Goal: Task Accomplishment & Management: Manage account settings

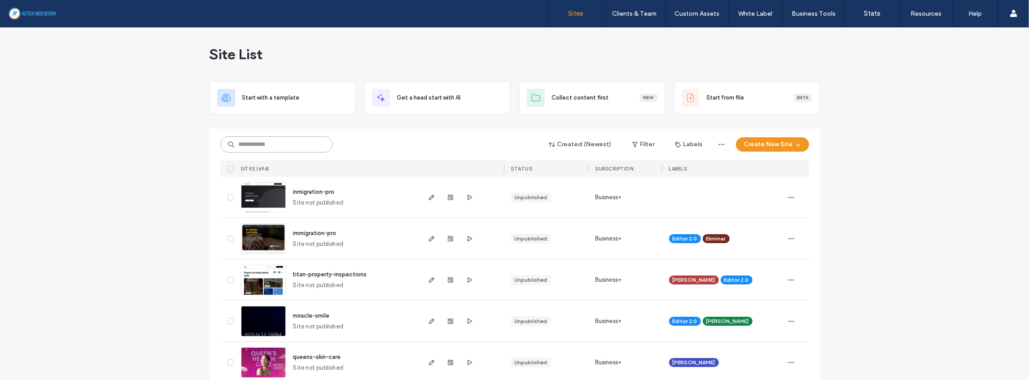
click at [242, 146] on input at bounding box center [276, 144] width 112 height 16
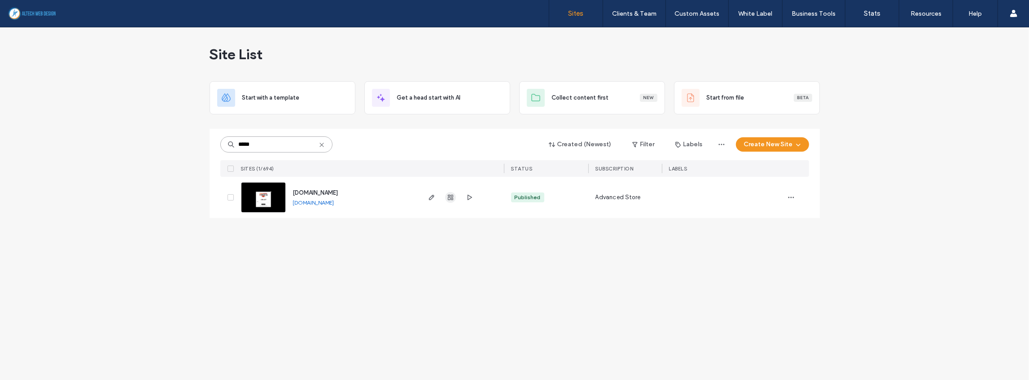
type input "*****"
click at [453, 201] on span "button" at bounding box center [450, 197] width 11 height 11
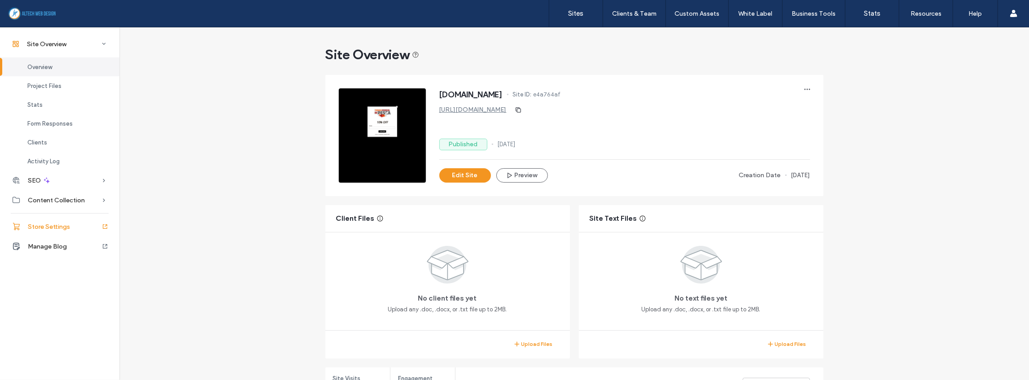
click at [63, 227] on span "Store Settings" at bounding box center [49, 227] width 42 height 8
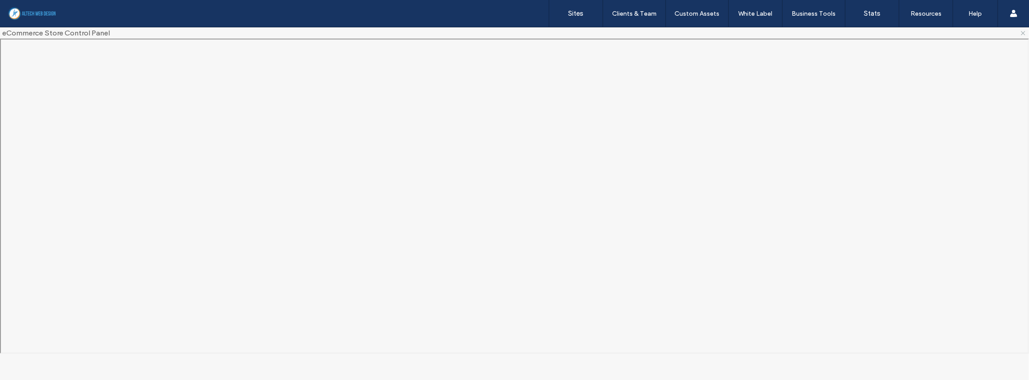
click at [1023, 31] on icon at bounding box center [1022, 33] width 7 height 7
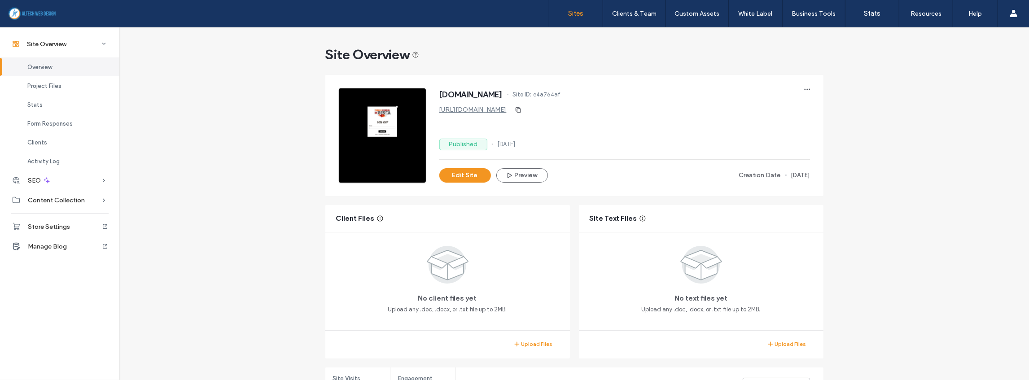
click at [574, 7] on link "Sites" at bounding box center [575, 13] width 53 height 27
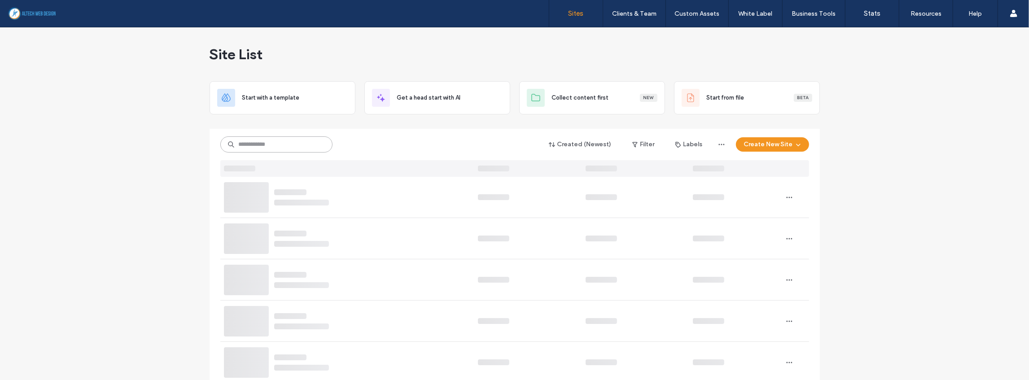
click at [264, 147] on input at bounding box center [276, 144] width 112 height 16
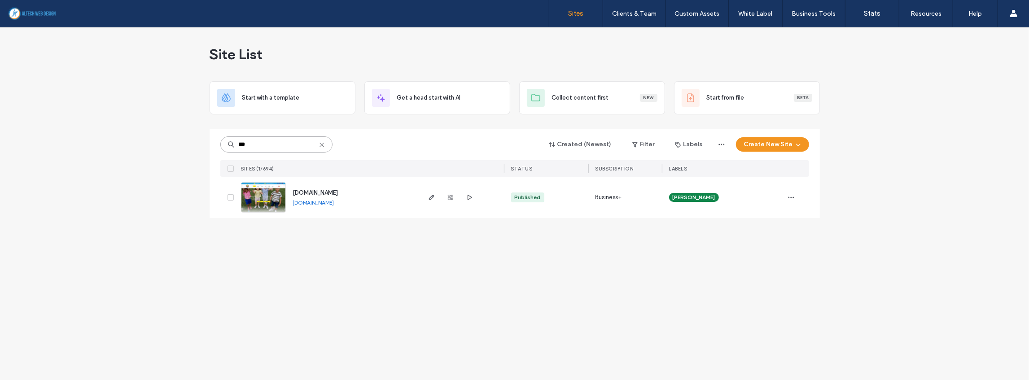
drag, startPoint x: 254, startPoint y: 144, endPoint x: 241, endPoint y: 143, distance: 12.6
click at [246, 143] on input "***" at bounding box center [276, 144] width 112 height 16
click at [241, 143] on input "***" at bounding box center [276, 144] width 112 height 16
click at [245, 143] on input "***" at bounding box center [276, 144] width 112 height 16
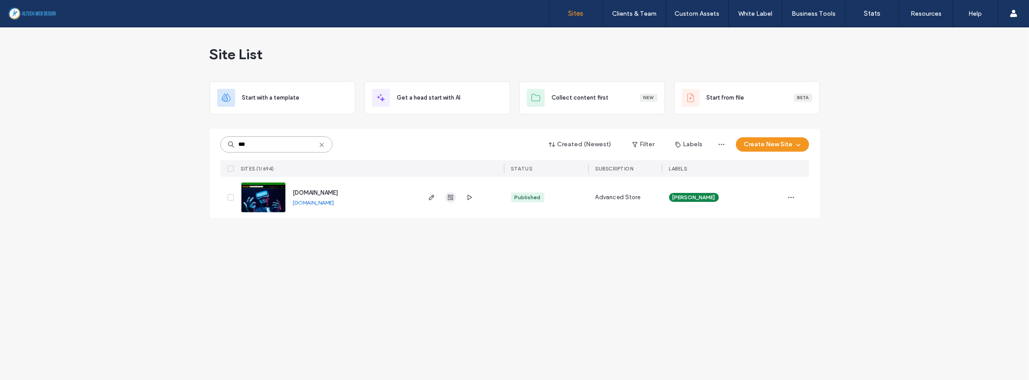
type input "***"
click at [452, 198] on icon "button" at bounding box center [450, 197] width 7 height 7
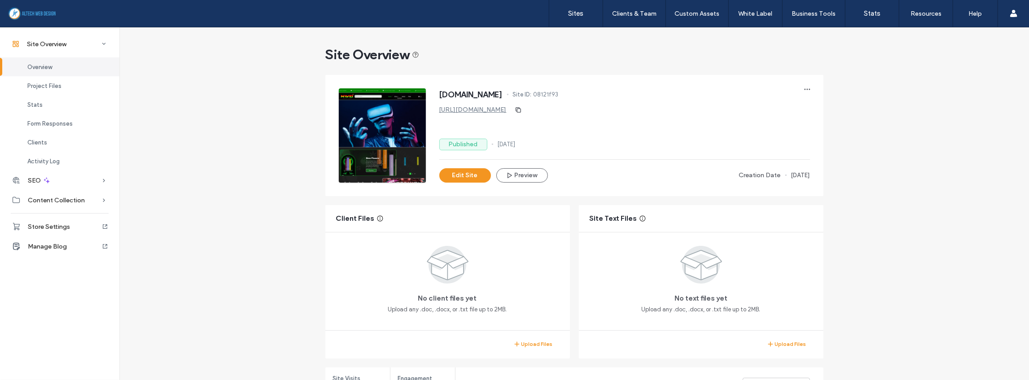
click at [64, 226] on span "Store Settings" at bounding box center [49, 227] width 42 height 8
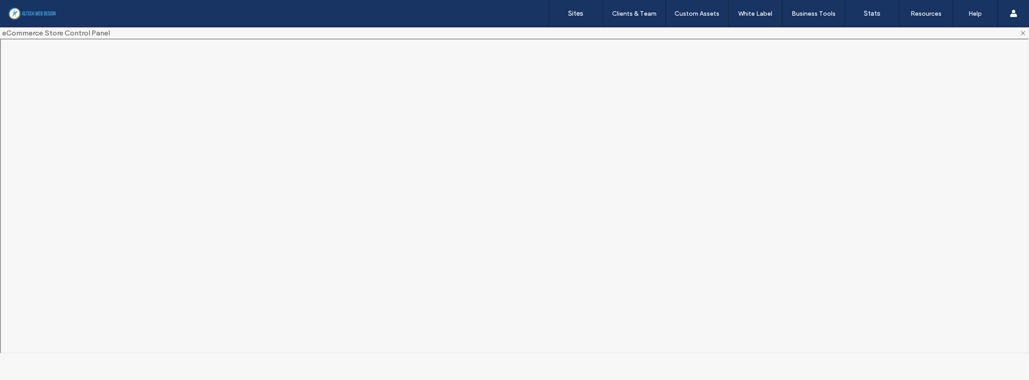
drag, startPoint x: 1023, startPoint y: 33, endPoint x: 1018, endPoint y: 35, distance: 5.7
click at [1023, 33] on use at bounding box center [1023, 33] width 4 height 4
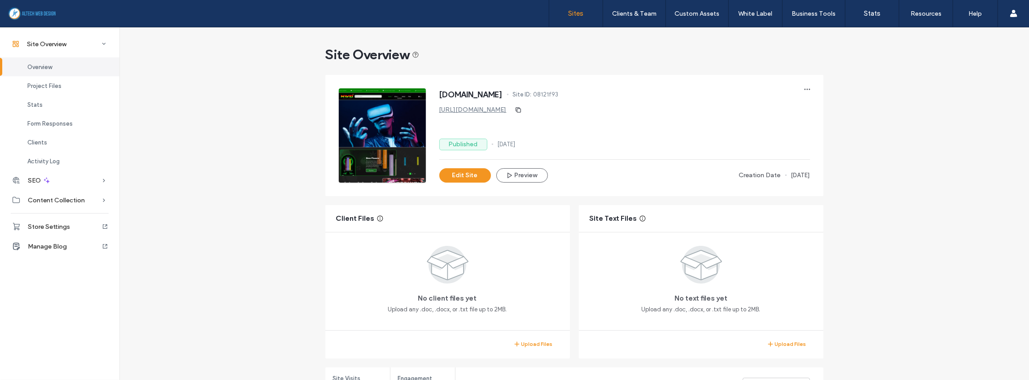
click at [559, 12] on link "Sites" at bounding box center [575, 13] width 53 height 27
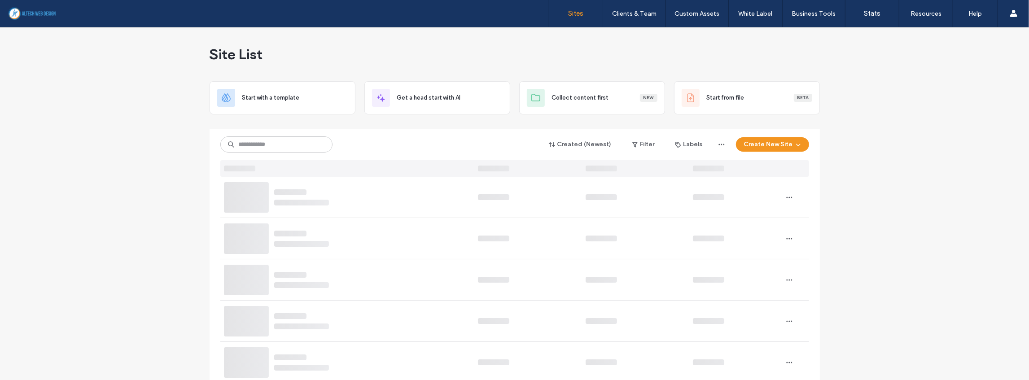
drag, startPoint x: 237, startPoint y: 153, endPoint x: 258, endPoint y: 149, distance: 21.9
click at [237, 153] on div "Created (Newest) Filter Labels Create New Site" at bounding box center [514, 153] width 589 height 48
click at [262, 147] on input at bounding box center [276, 144] width 112 height 16
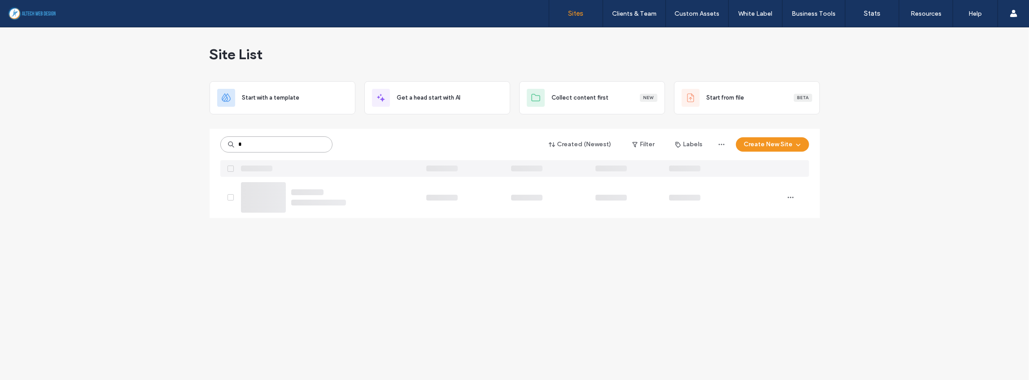
type input "*"
type input "***"
click at [334, 201] on link "www.afuegolentorestaurant.com" at bounding box center [313, 202] width 41 height 7
drag, startPoint x: 268, startPoint y: 146, endPoint x: 201, endPoint y: 144, distance: 66.9
click at [201, 144] on div "Site List Start with a template Get a head start with AI Collect content first …" at bounding box center [514, 203] width 1029 height 353
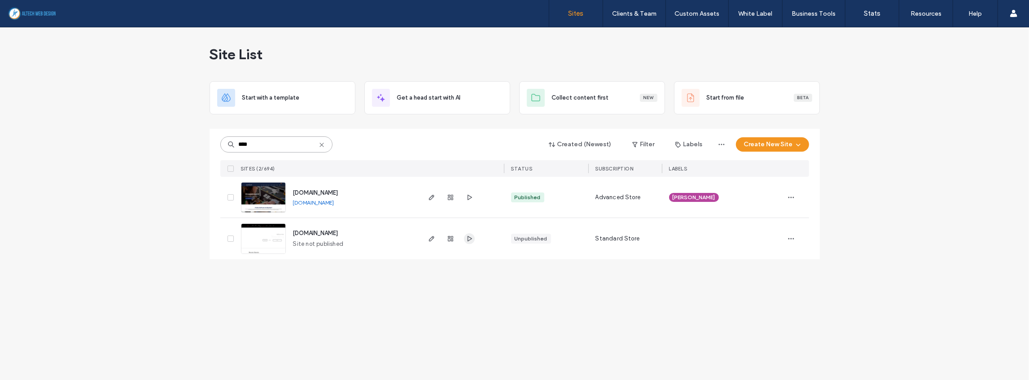
type input "****"
click at [466, 240] on icon "button" at bounding box center [469, 238] width 7 height 7
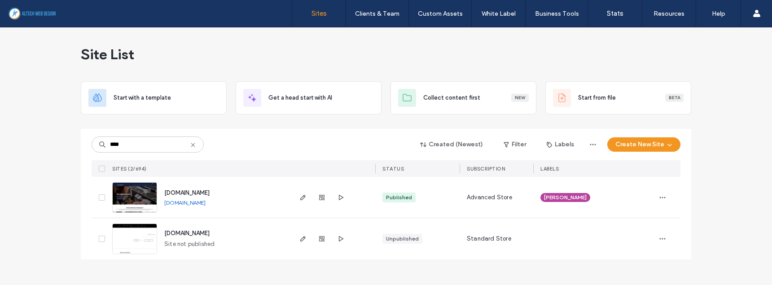
click at [194, 142] on icon at bounding box center [192, 144] width 7 height 7
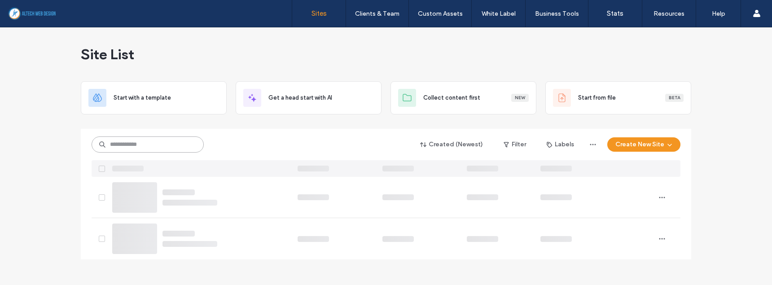
click at [186, 147] on input at bounding box center [148, 144] width 112 height 16
type input "*"
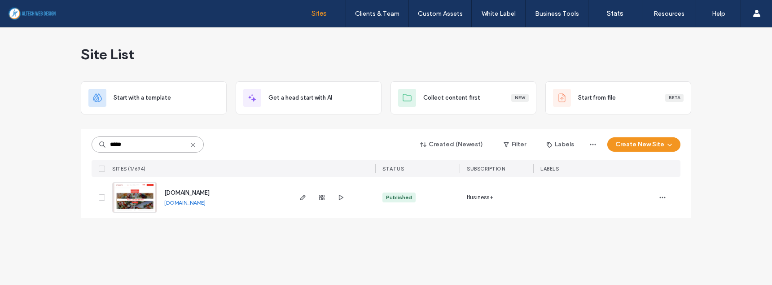
type input "*****"
click at [191, 201] on link "www.pizzaloversbistro.com" at bounding box center [184, 202] width 41 height 7
click at [192, 146] on icon at bounding box center [192, 144] width 7 height 7
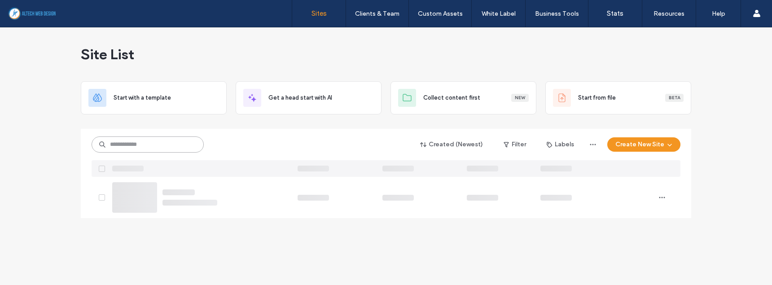
click at [156, 147] on input at bounding box center [148, 144] width 112 height 16
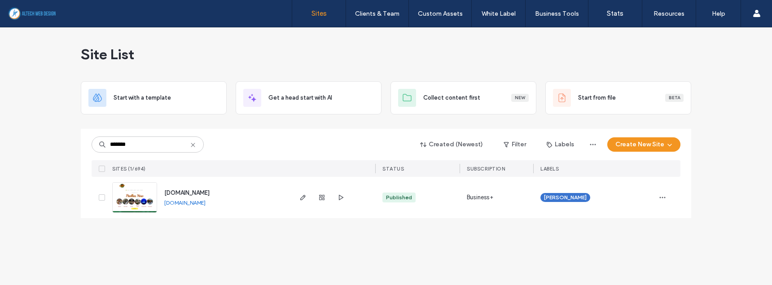
click at [177, 202] on link "www.paellasnow.com" at bounding box center [184, 202] width 41 height 7
click at [58, 145] on div "Site List Start with a template Get a head start with AI Collect content first …" at bounding box center [386, 156] width 772 height 258
click at [162, 147] on input "*******" at bounding box center [148, 144] width 112 height 16
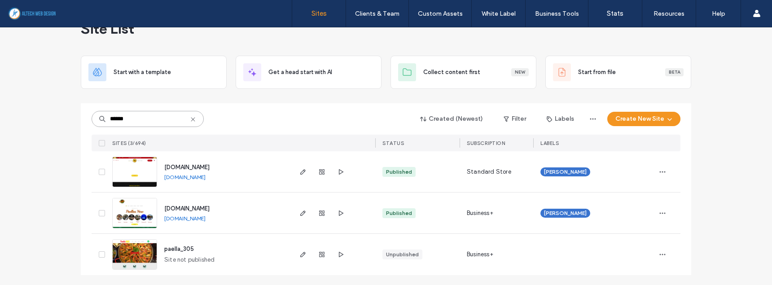
scroll to position [26, 0]
click at [190, 177] on link "www.paella305.com" at bounding box center [184, 176] width 41 height 7
drag, startPoint x: 131, startPoint y: 118, endPoint x: 92, endPoint y: 118, distance: 39.9
click at [92, 118] on input "******" at bounding box center [148, 118] width 112 height 16
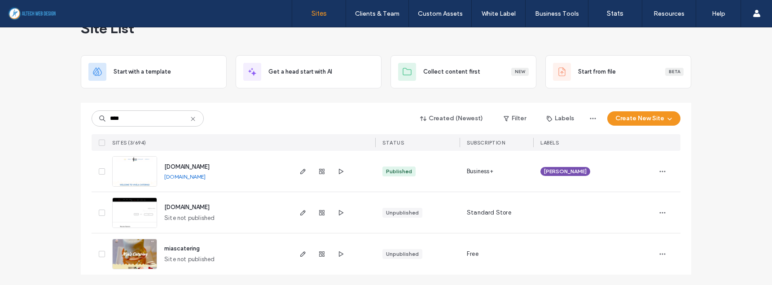
click at [203, 177] on link "www.vivelacatering.com" at bounding box center [184, 176] width 41 height 7
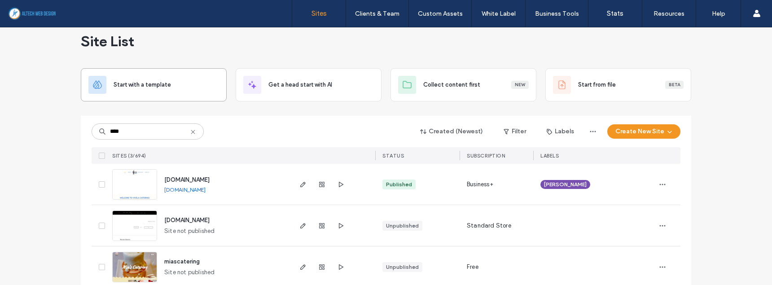
scroll to position [0, 0]
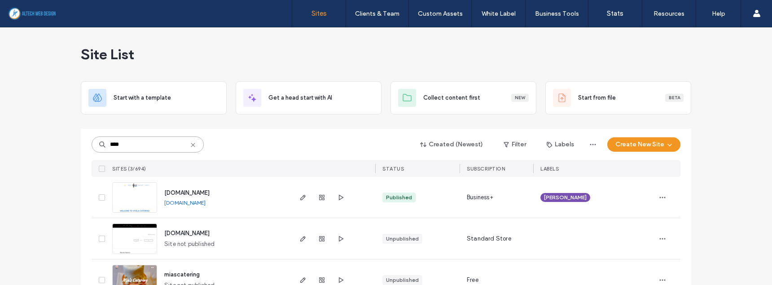
drag, startPoint x: 139, startPoint y: 146, endPoint x: 85, endPoint y: 141, distance: 53.6
click at [85, 141] on div "**** Created (Newest) Filter Labels Create New Site SITES (3/694) STATUS SUBSCR…" at bounding box center [386, 215] width 610 height 172
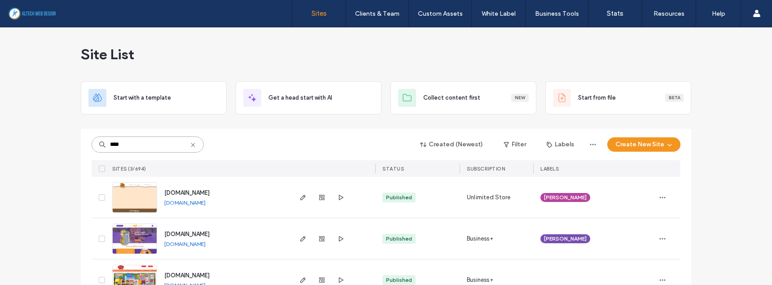
type input "****"
click at [205, 203] on link "www.lanostalgiafoods.com" at bounding box center [184, 202] width 41 height 7
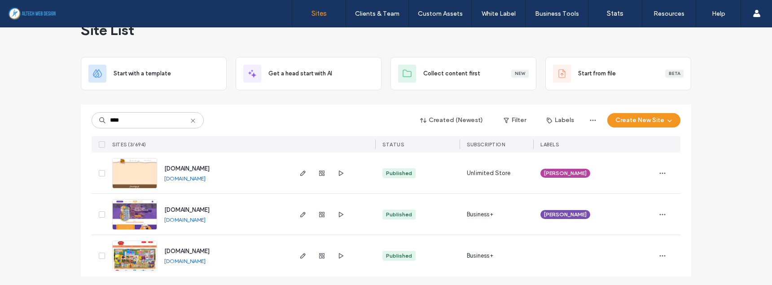
scroll to position [26, 0]
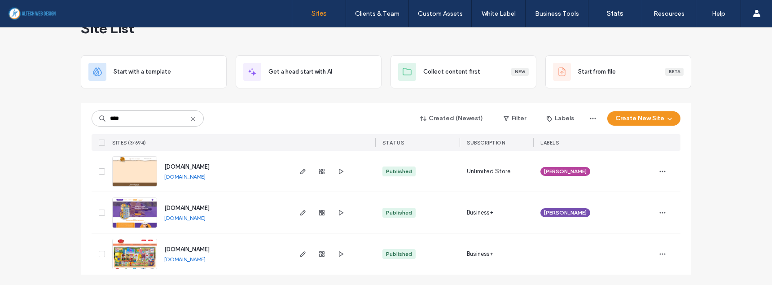
click at [189, 117] on icon at bounding box center [192, 118] width 7 height 7
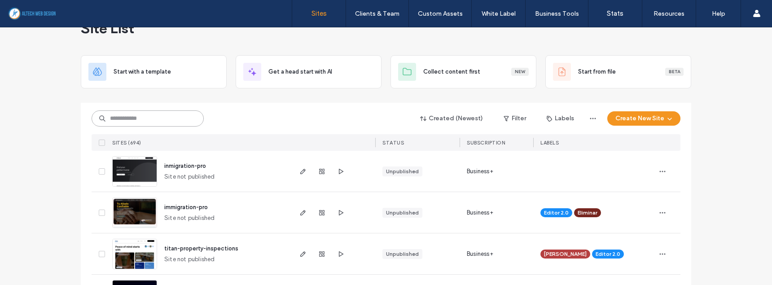
click at [152, 123] on input at bounding box center [148, 118] width 112 height 16
click at [173, 117] on input at bounding box center [148, 118] width 112 height 16
type input "******"
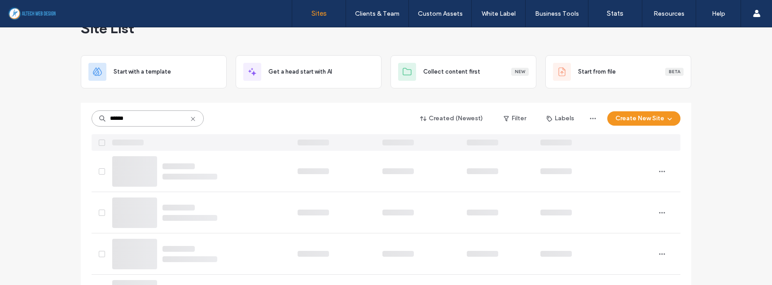
scroll to position [0, 0]
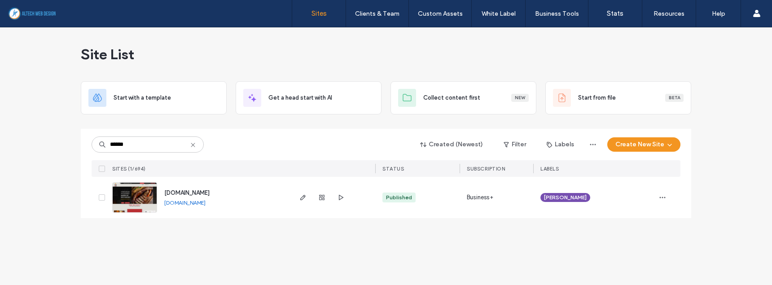
click at [205, 204] on link "www.afuegolentorestaurant.com" at bounding box center [184, 202] width 41 height 7
click at [321, 197] on use "button" at bounding box center [321, 197] width 5 height 5
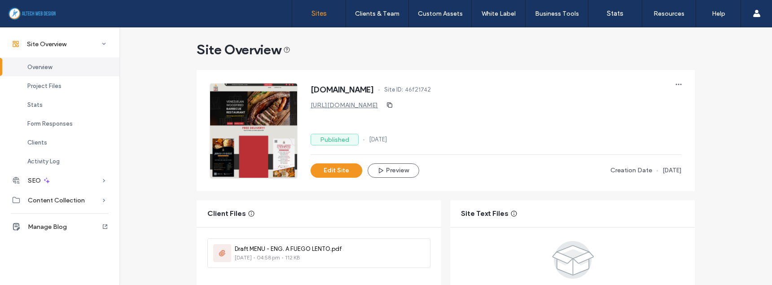
click at [320, 10] on label "Sites" at bounding box center [318, 13] width 15 height 8
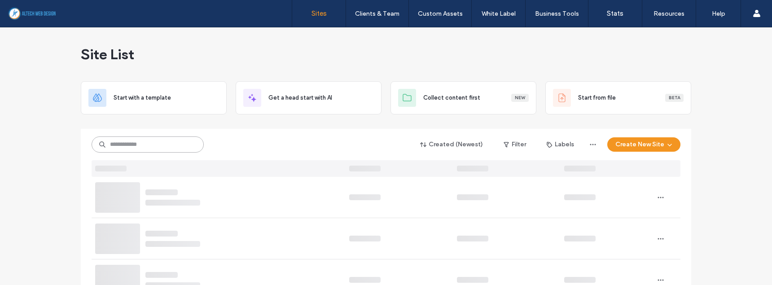
click at [170, 141] on input at bounding box center [148, 144] width 112 height 16
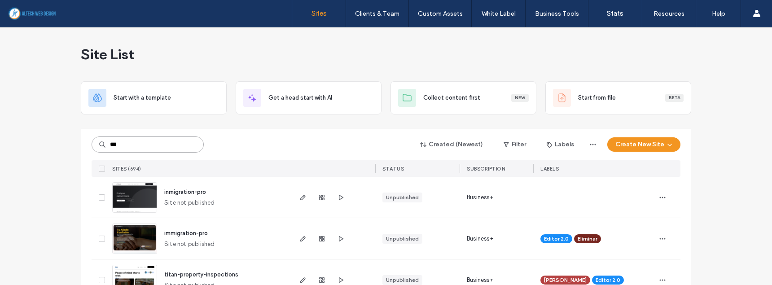
type input "***"
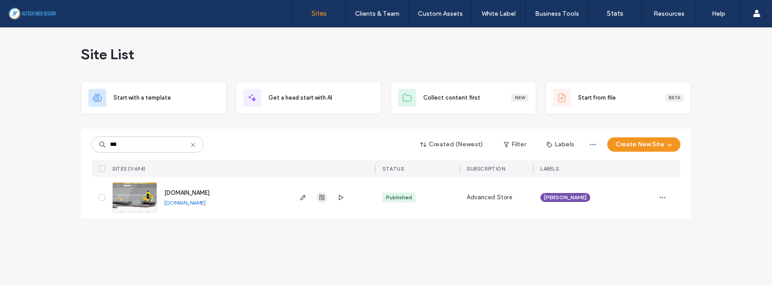
click at [317, 195] on span "button" at bounding box center [321, 197] width 11 height 11
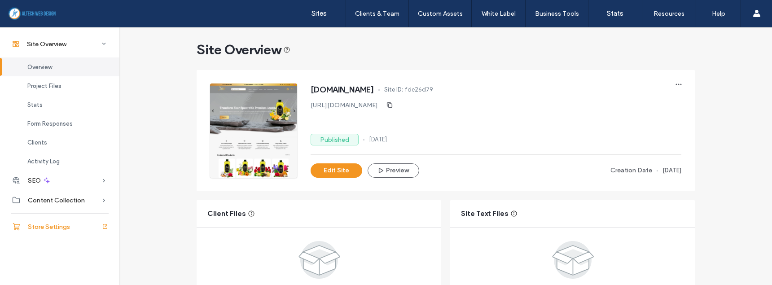
click at [54, 225] on span "Store Settings" at bounding box center [49, 227] width 42 height 8
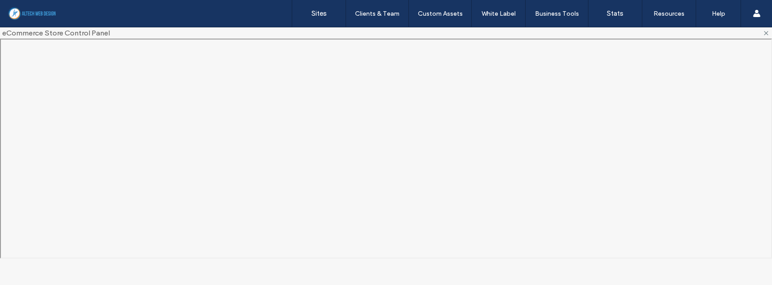
scroll to position [6, 0]
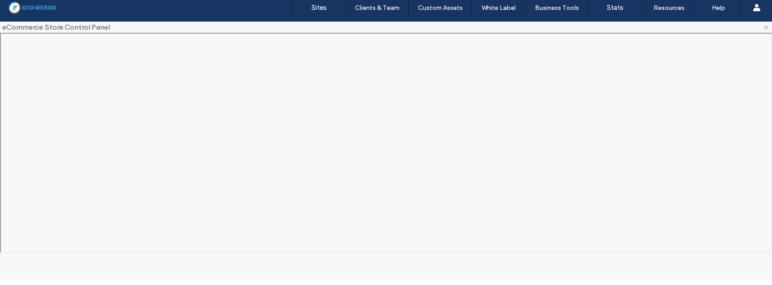
click at [767, 29] on icon at bounding box center [765, 27] width 7 height 7
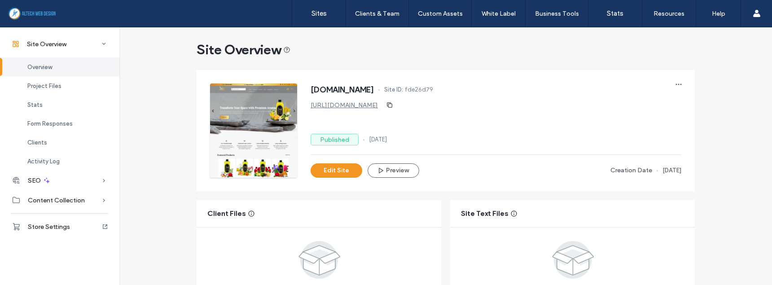
scroll to position [6, 0]
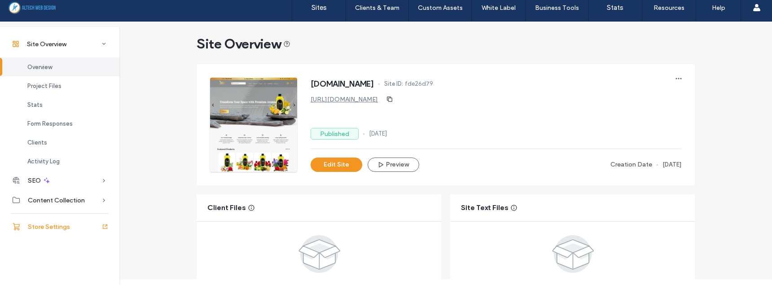
click at [55, 225] on span "Store Settings" at bounding box center [49, 227] width 42 height 8
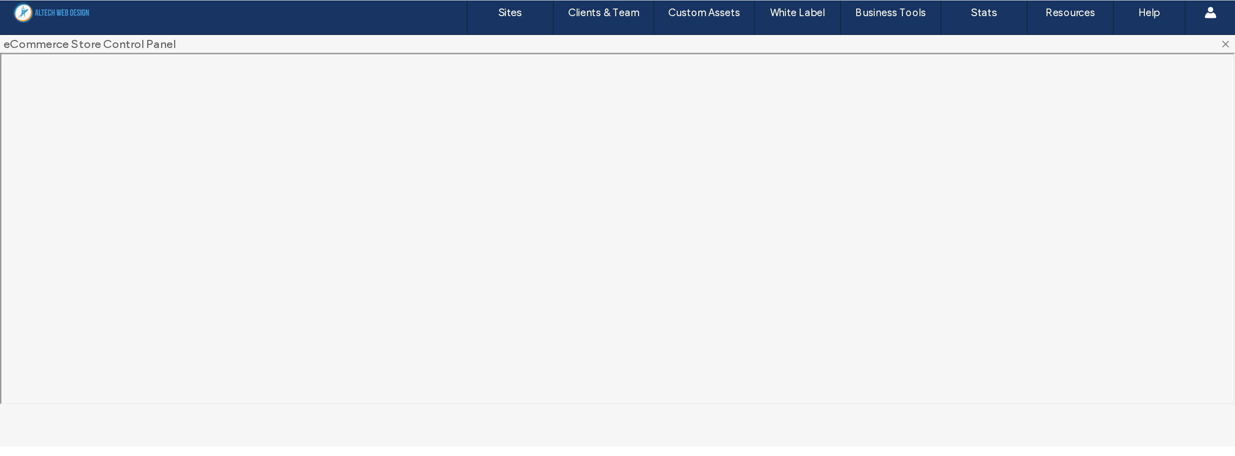
scroll to position [0, 0]
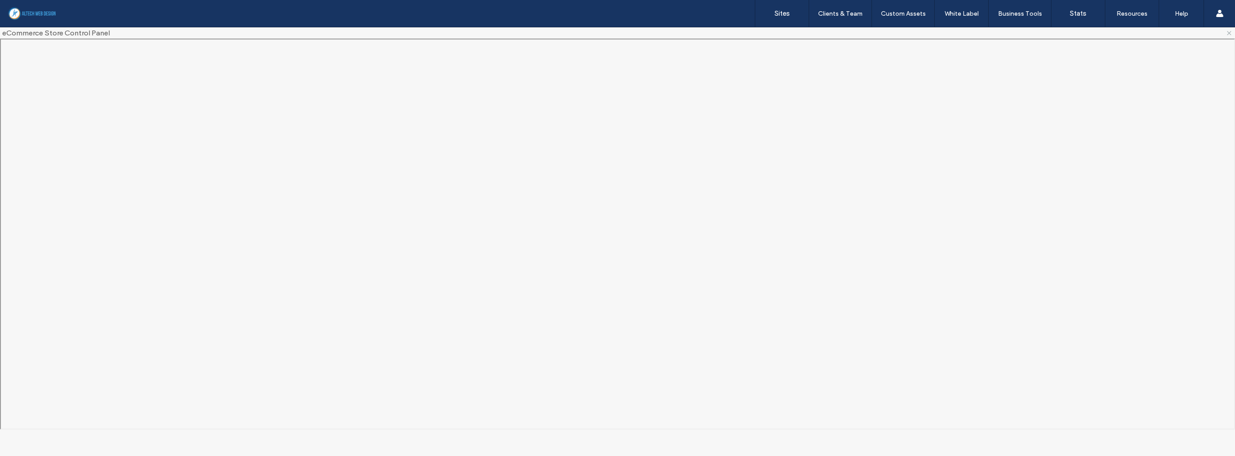
click at [771, 33] on use at bounding box center [1229, 33] width 4 height 4
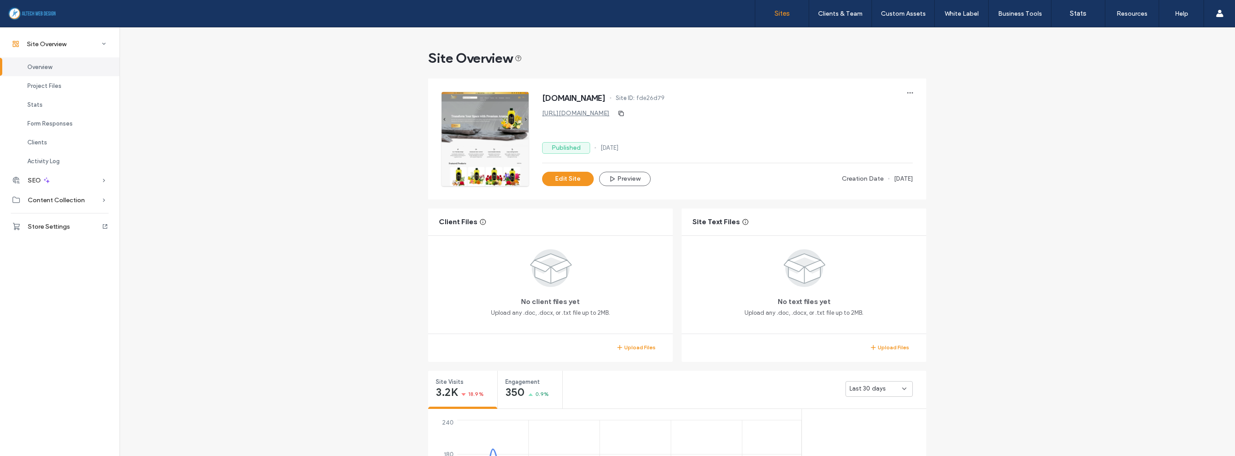
click at [771, 7] on link "Sites" at bounding box center [781, 13] width 53 height 27
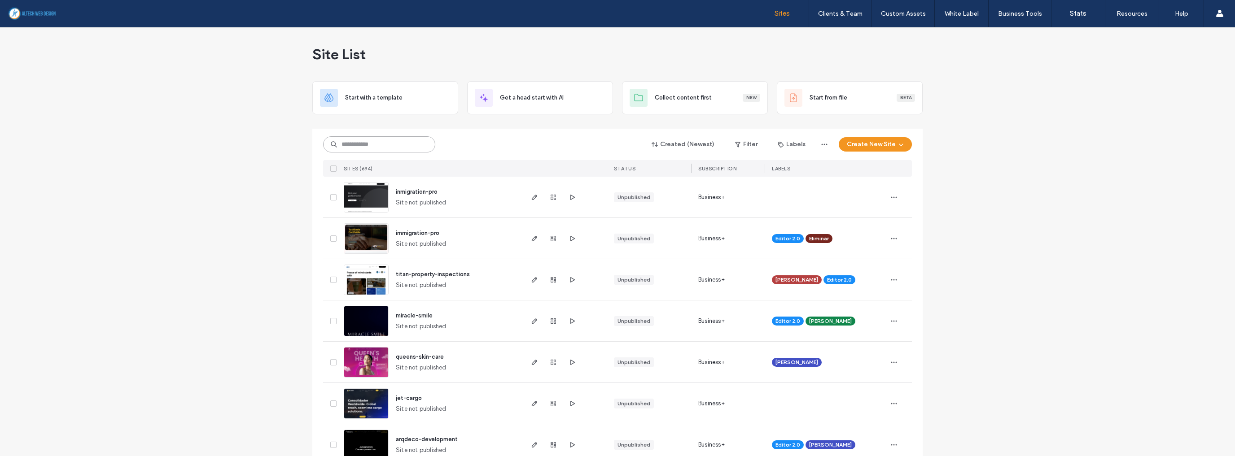
click at [374, 147] on input at bounding box center [379, 144] width 112 height 16
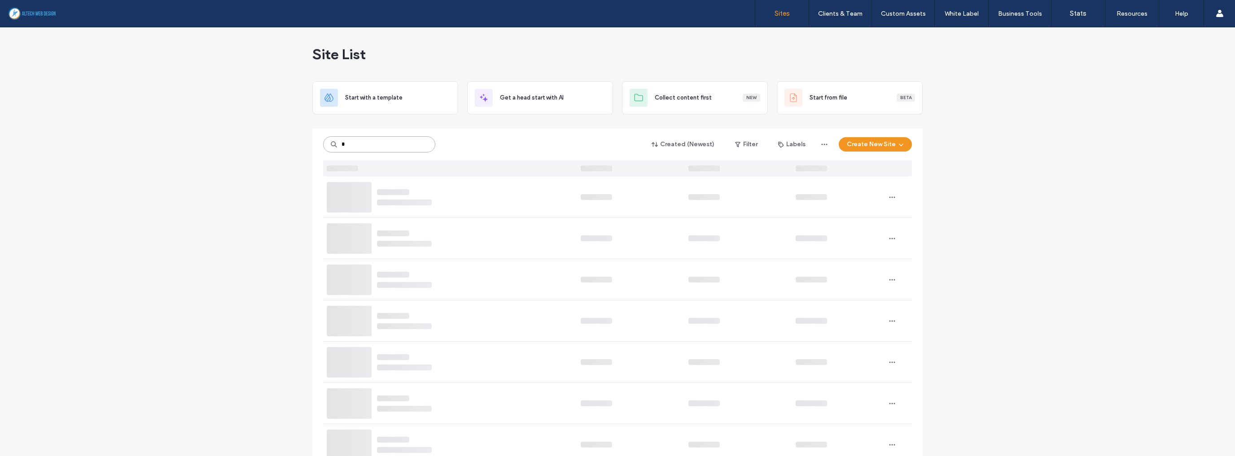
type input "*"
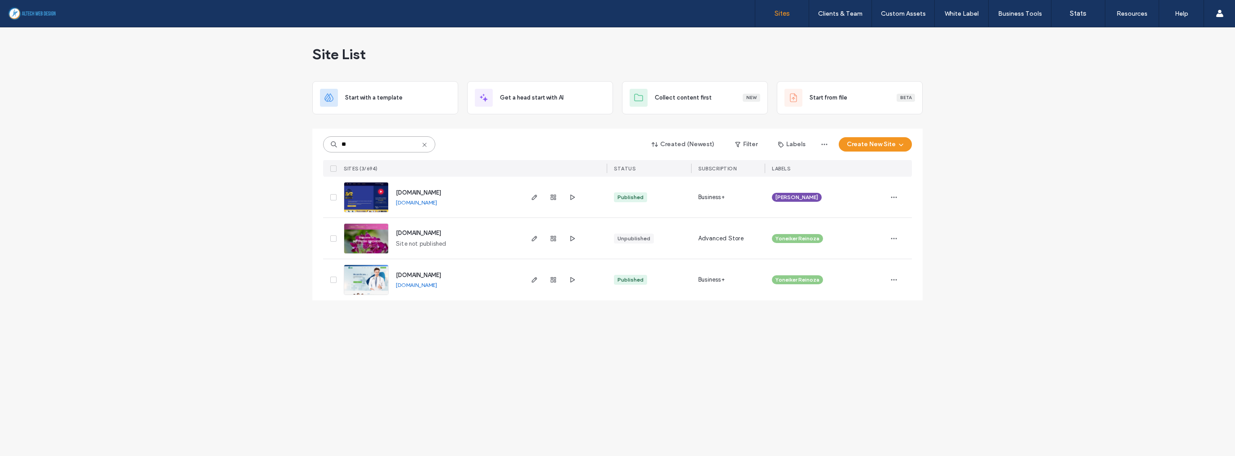
type input "**"
click at [437, 203] on link "www.mrlogisticsolutions.com" at bounding box center [416, 202] width 41 height 7
click at [424, 144] on icon at bounding box center [424, 144] width 7 height 7
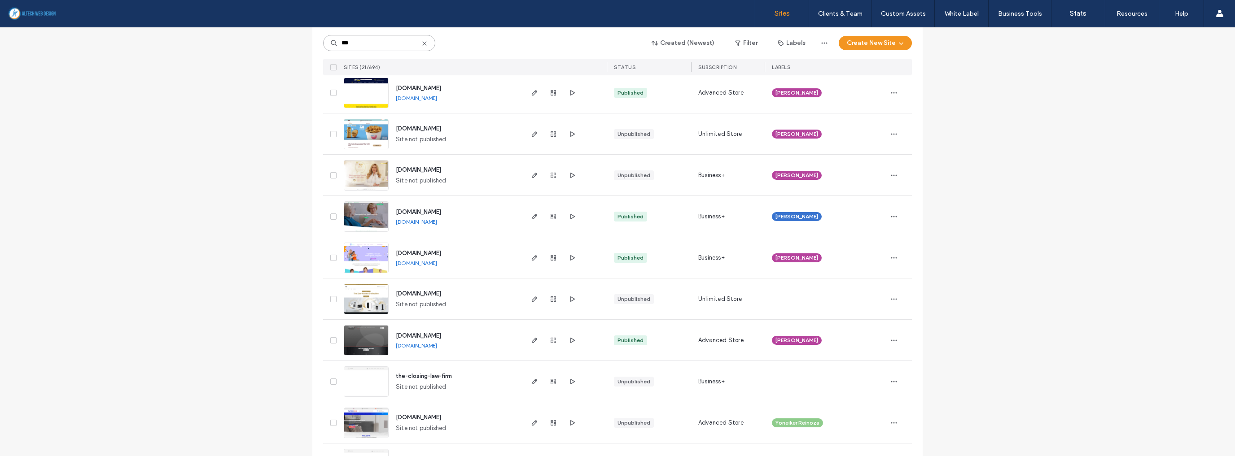
scroll to position [287, 0]
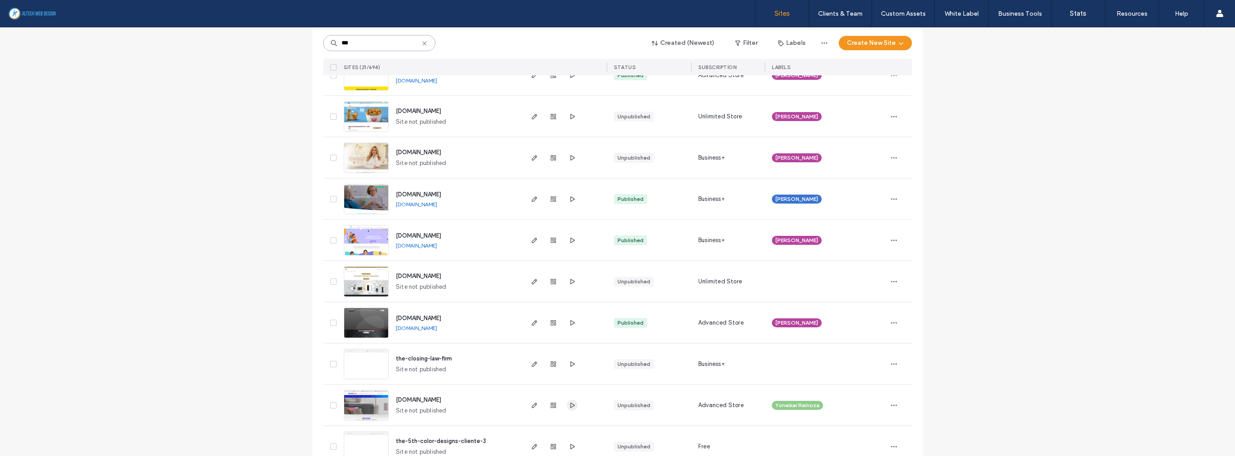
type input "***"
click at [571, 284] on icon "button" at bounding box center [571, 405] width 7 height 7
drag, startPoint x: 392, startPoint y: 400, endPoint x: 468, endPoint y: 402, distance: 75.8
click at [468, 284] on div "www.themattresstop.com Site not published" at bounding box center [455, 405] width 133 height 41
copy span "www.themattresstop.com"
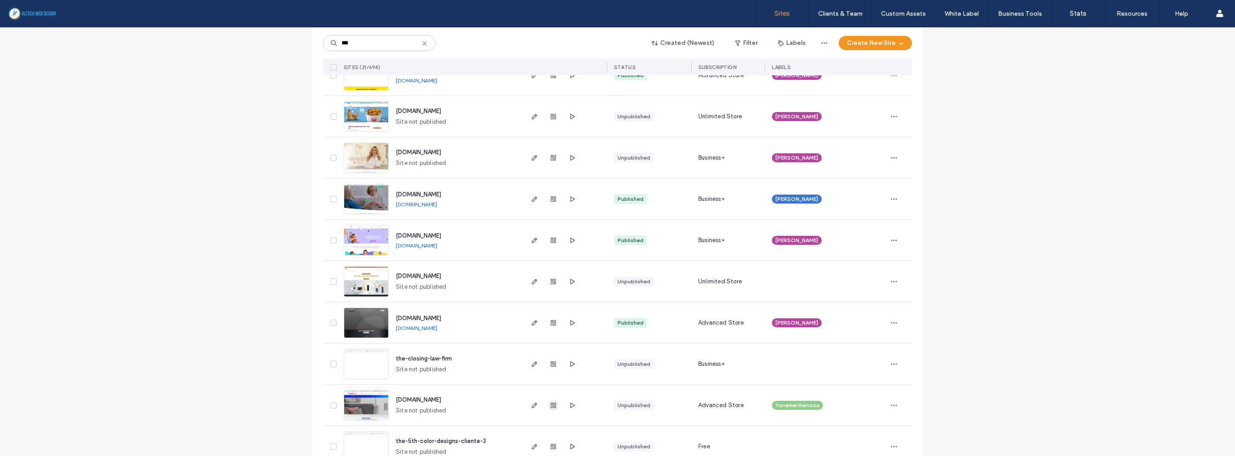
click at [551, 284] on icon "button" at bounding box center [553, 405] width 7 height 7
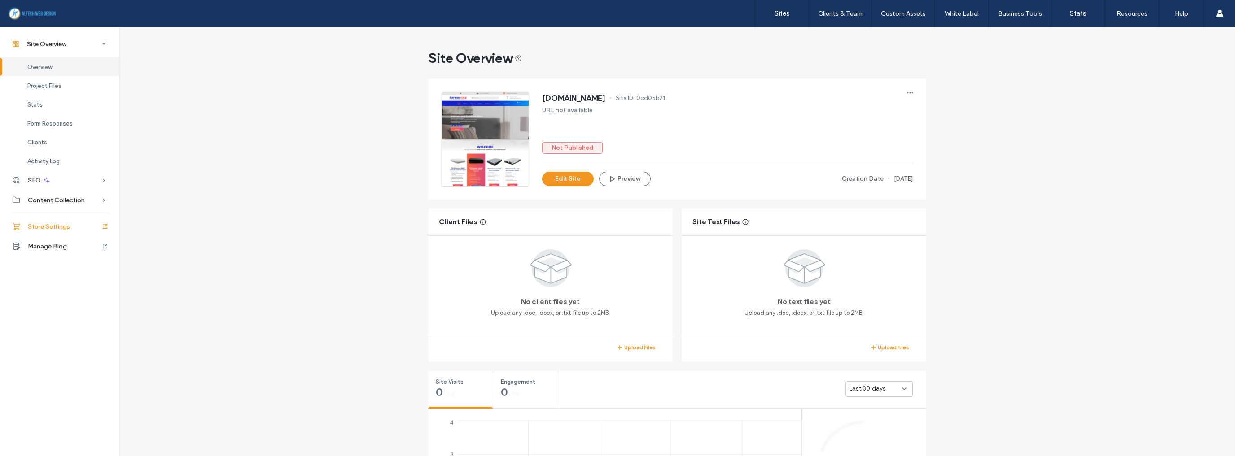
click at [63, 225] on span "Store Settings" at bounding box center [49, 227] width 42 height 8
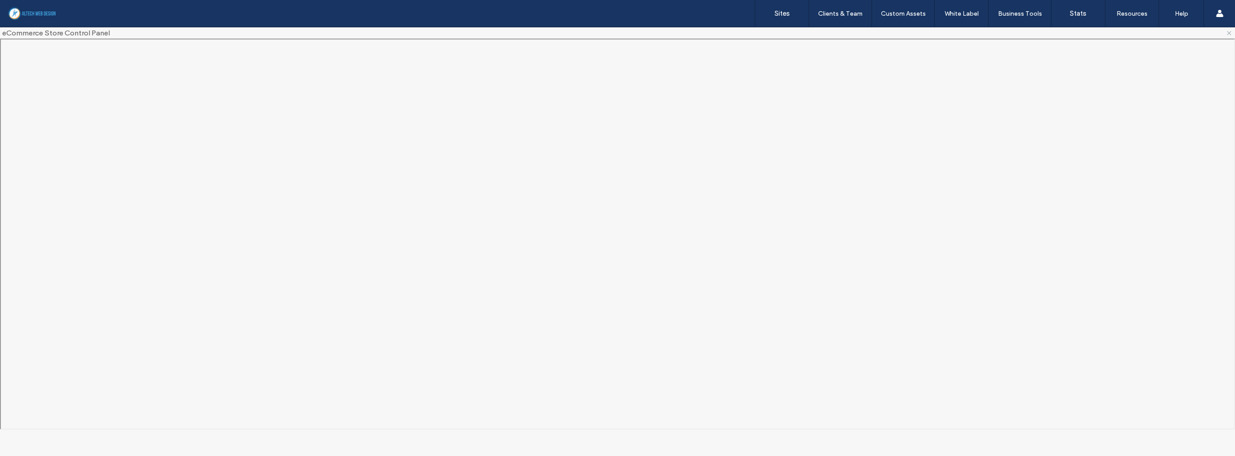
click at [771, 33] on use at bounding box center [1229, 33] width 4 height 4
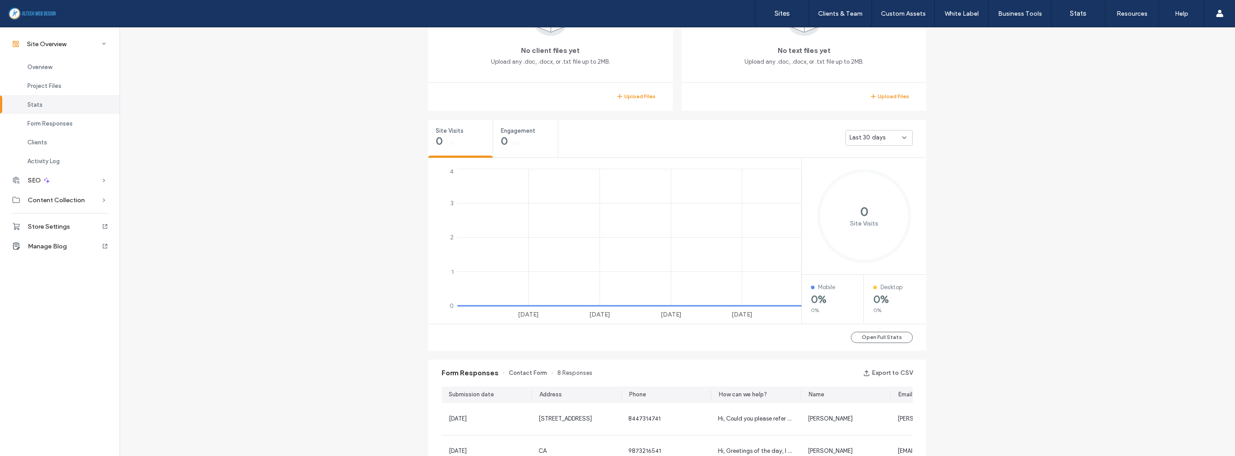
scroll to position [538, 0]
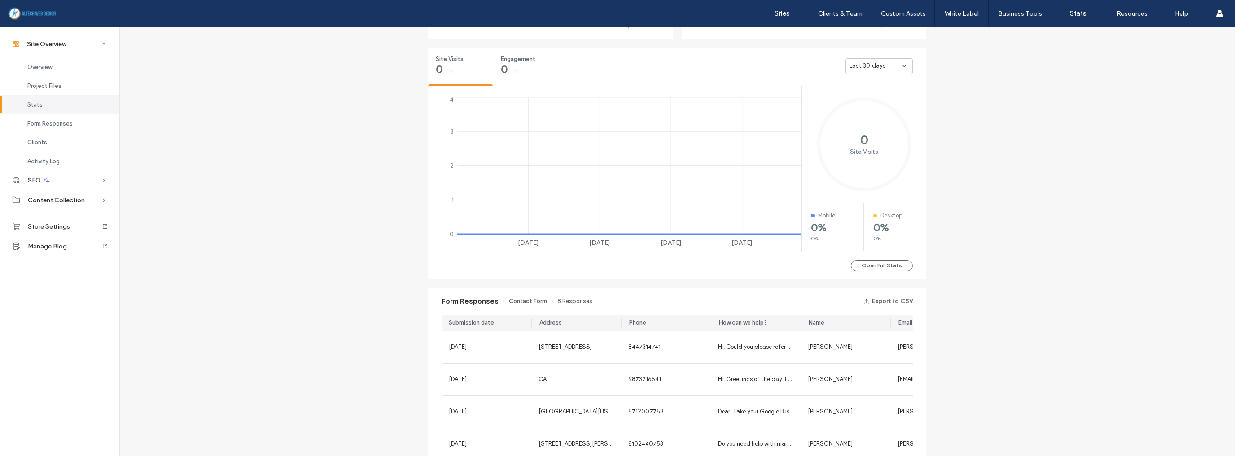
scroll to position [108, 0]
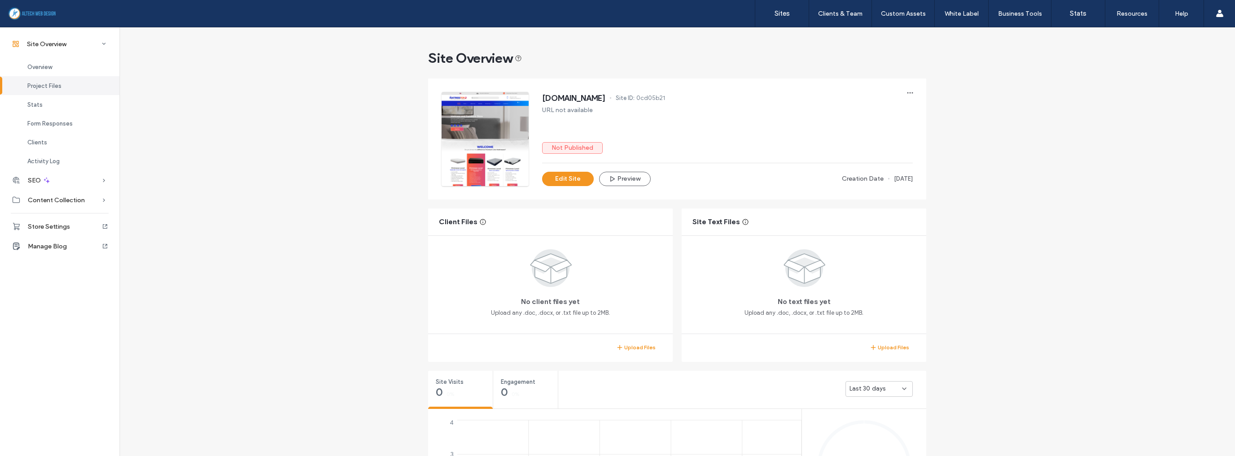
drag, startPoint x: 776, startPoint y: 14, endPoint x: 711, endPoint y: 21, distance: 65.4
click at [771, 14] on label "Sites" at bounding box center [781, 13] width 15 height 8
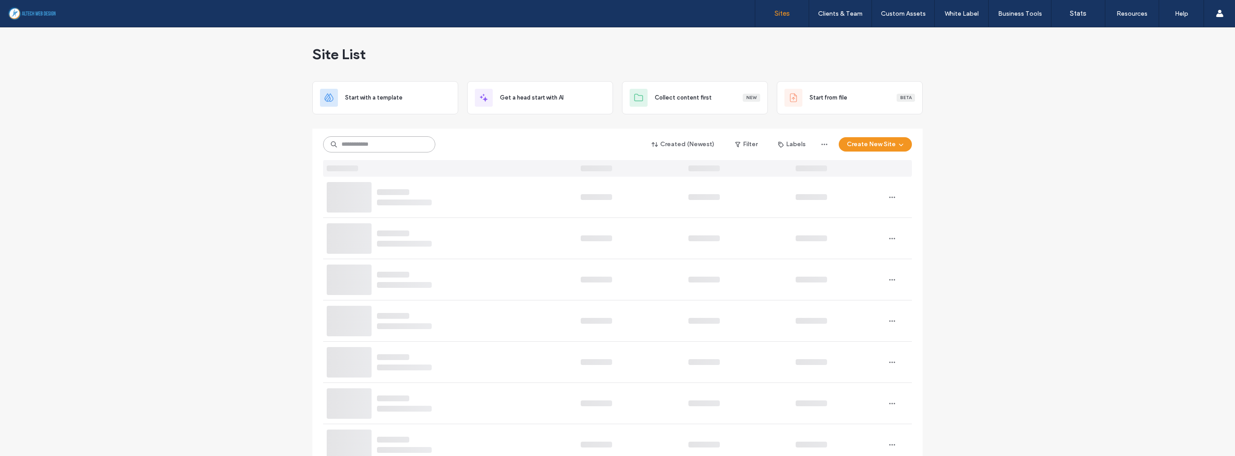
click at [350, 144] on input at bounding box center [379, 144] width 112 height 16
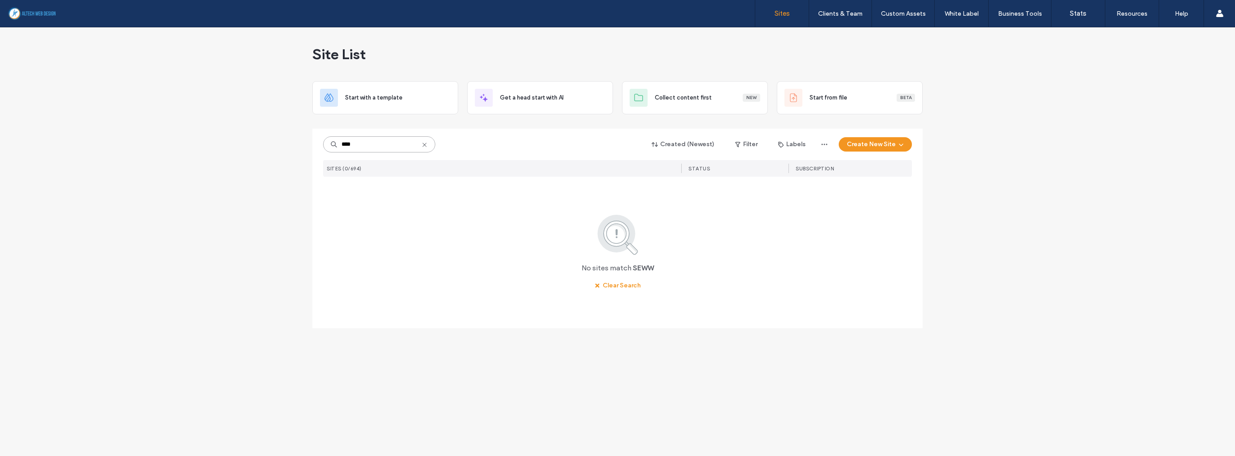
drag, startPoint x: 371, startPoint y: 145, endPoint x: 306, endPoint y: 145, distance: 65.1
click at [306, 145] on div "Site List Start with a template Get a head start with AI Collect content first …" at bounding box center [617, 241] width 1235 height 429
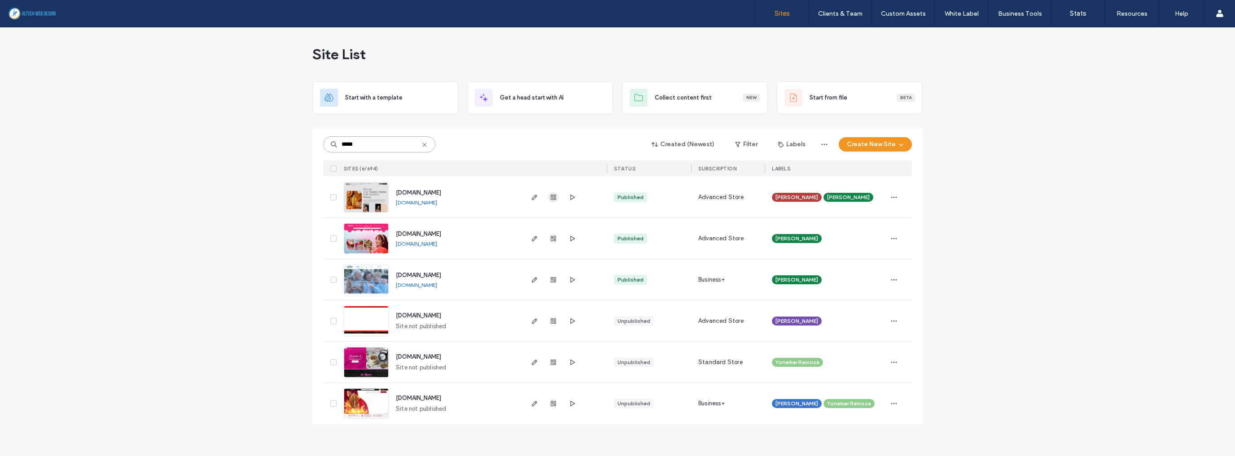
type input "*****"
click at [551, 197] on use "button" at bounding box center [552, 197] width 5 height 5
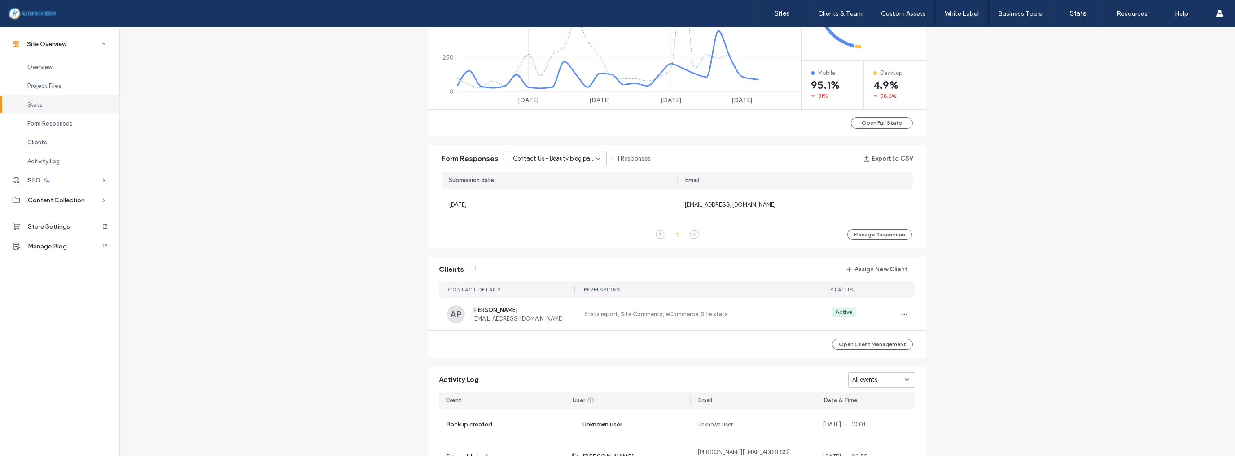
scroll to position [467, 0]
click at [563, 284] on span "HAIRKANDYBEAUTY@GMAIL.COM" at bounding box center [522, 318] width 101 height 7
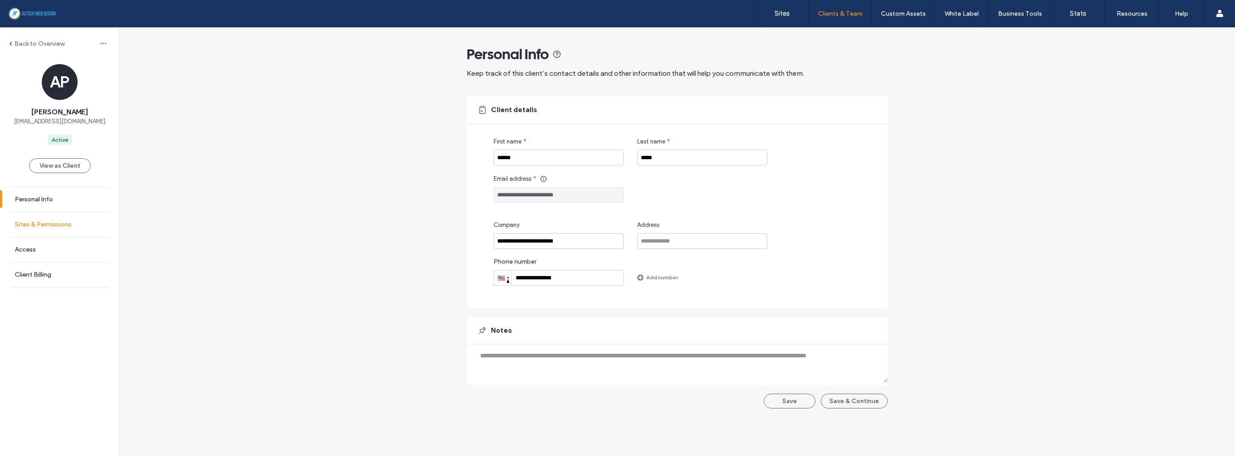
click at [68, 223] on label "Sites & Permissions" at bounding box center [43, 225] width 57 height 8
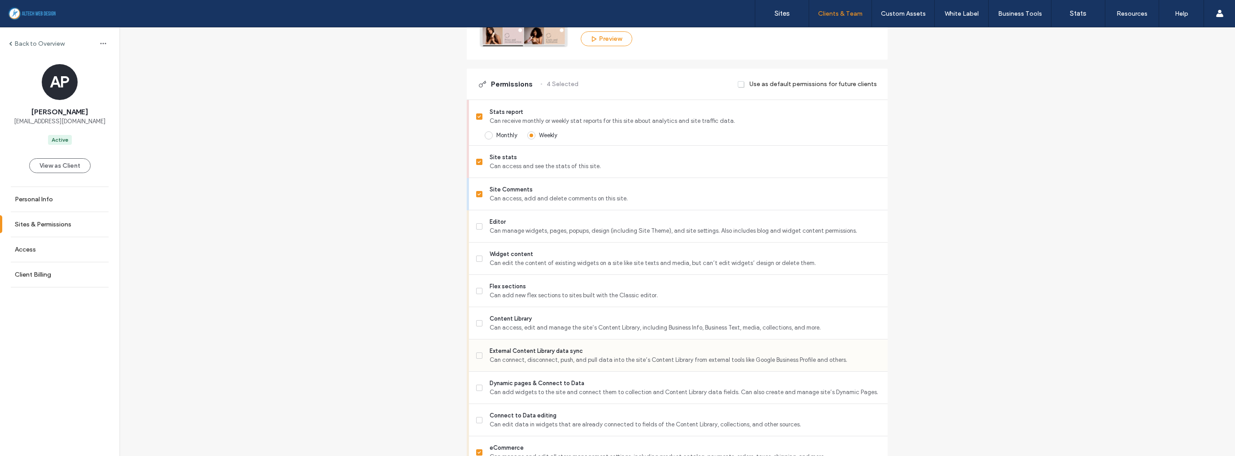
scroll to position [431, 0]
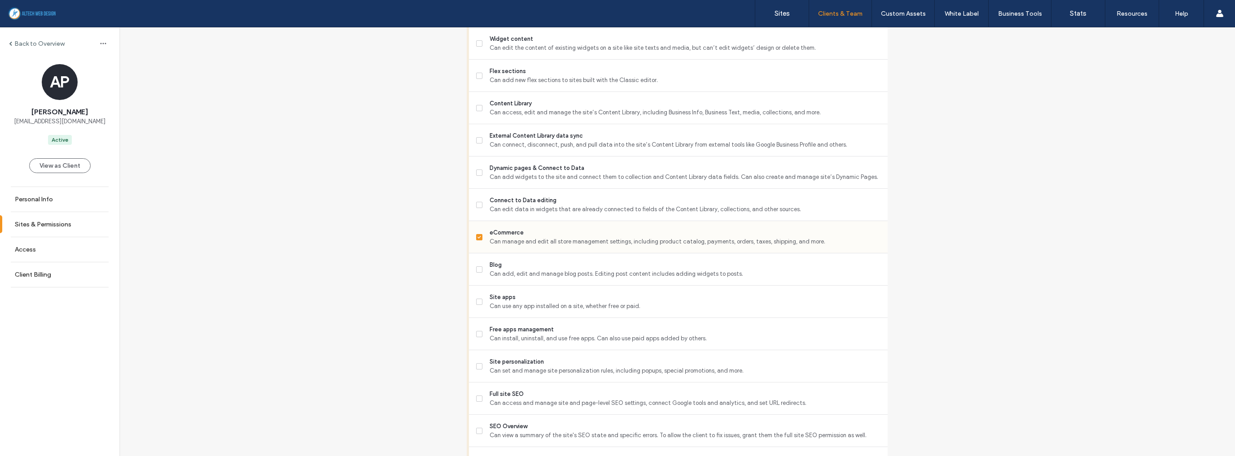
click at [506, 239] on span "Can manage and edit all store management settings, including product catalog, p…" at bounding box center [684, 241] width 391 height 9
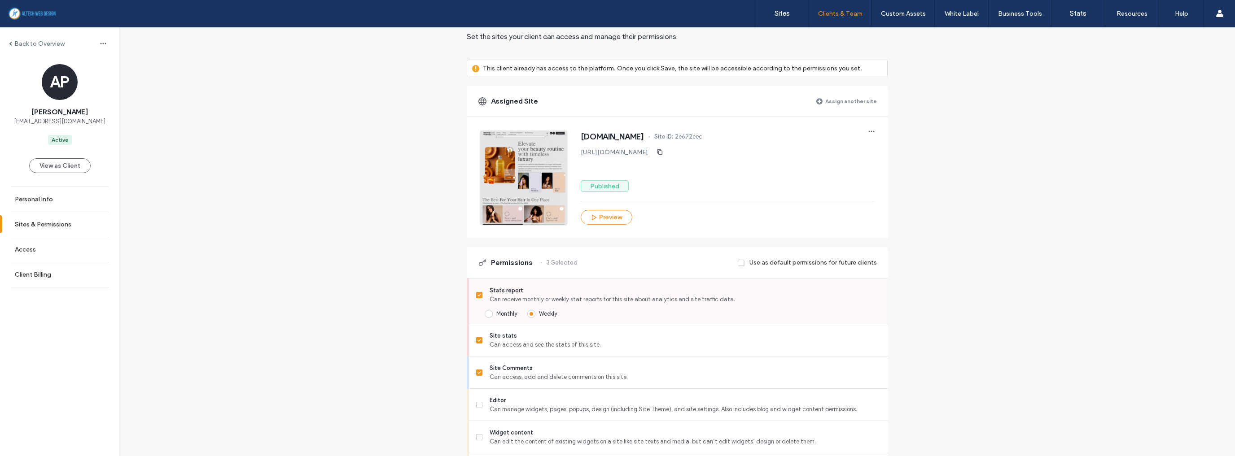
scroll to position [36, 0]
click at [520, 284] on span "Site Comments" at bounding box center [684, 369] width 391 height 9
click at [518, 284] on div "Site stats Can access and see the stats of this site." at bounding box center [681, 341] width 411 height 32
click at [519, 284] on span "Stats report" at bounding box center [684, 291] width 391 height 9
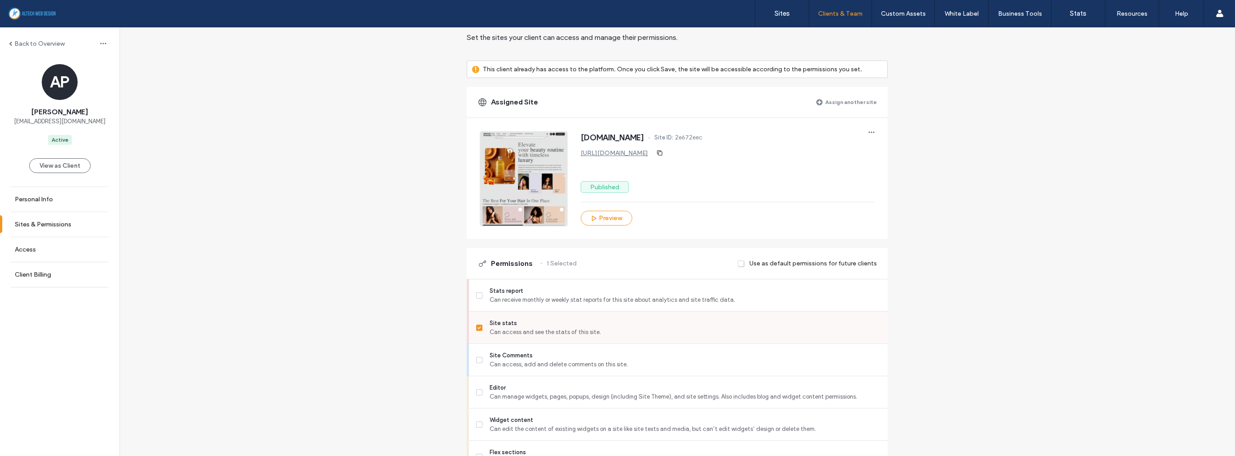
click at [490, 284] on span "Site stats" at bounding box center [684, 323] width 391 height 9
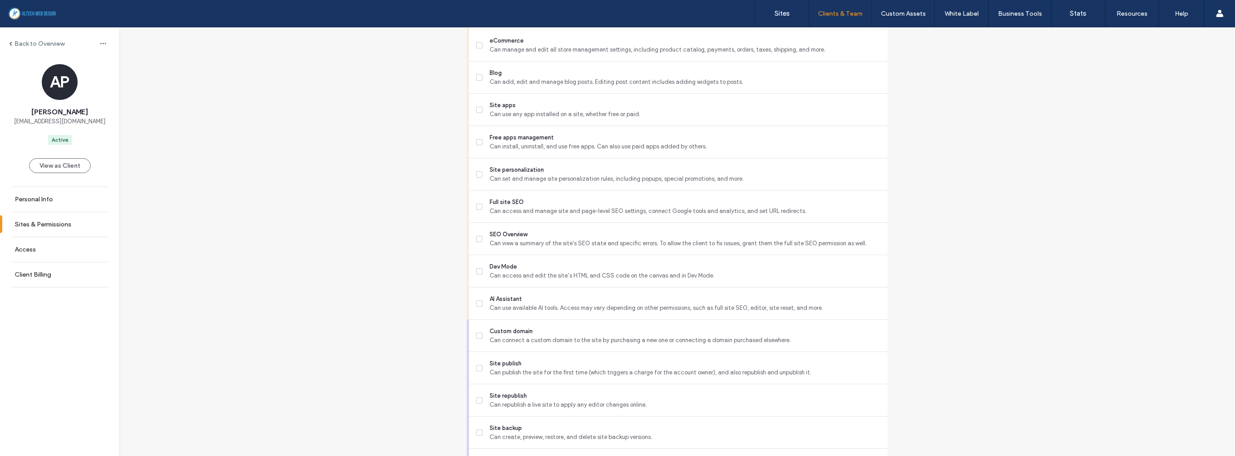
scroll to position [666, 0]
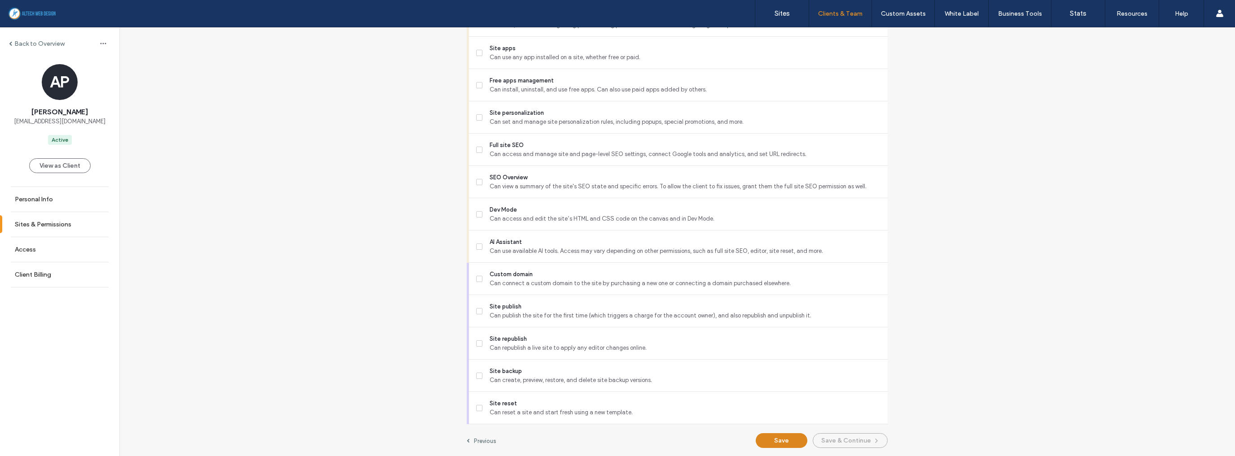
click at [771, 284] on button "Save" at bounding box center [782, 440] width 52 height 15
click at [39, 274] on label "Client Billing" at bounding box center [33, 275] width 36 height 8
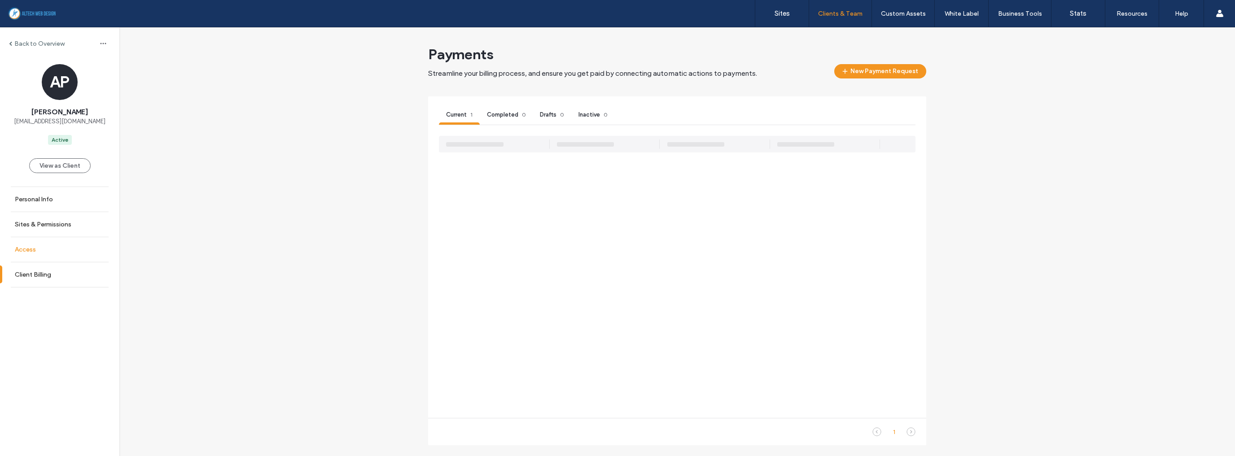
click at [30, 242] on link "Access" at bounding box center [59, 249] width 119 height 25
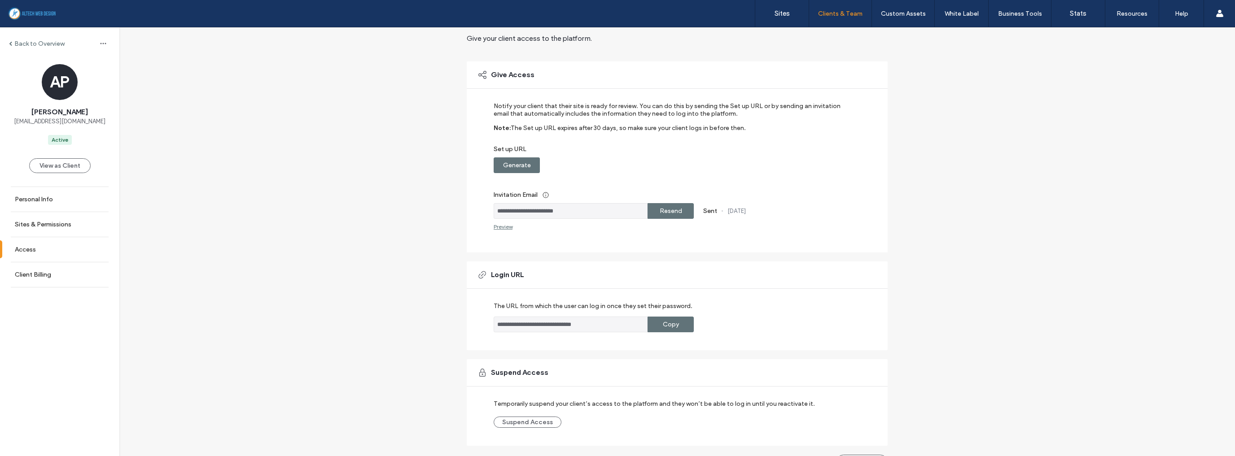
scroll to position [56, 0]
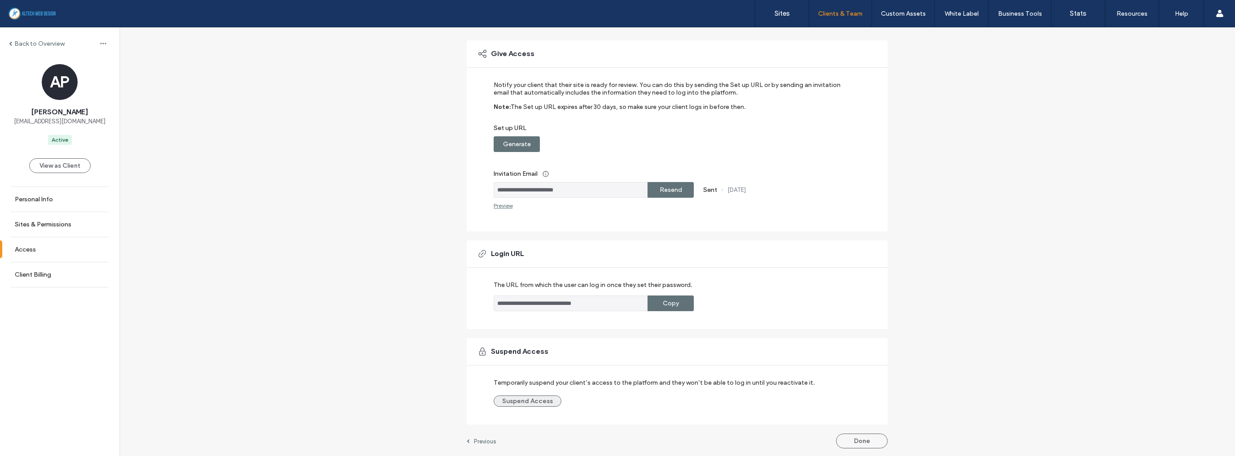
click at [549, 284] on button "Suspend Access" at bounding box center [528, 401] width 68 height 11
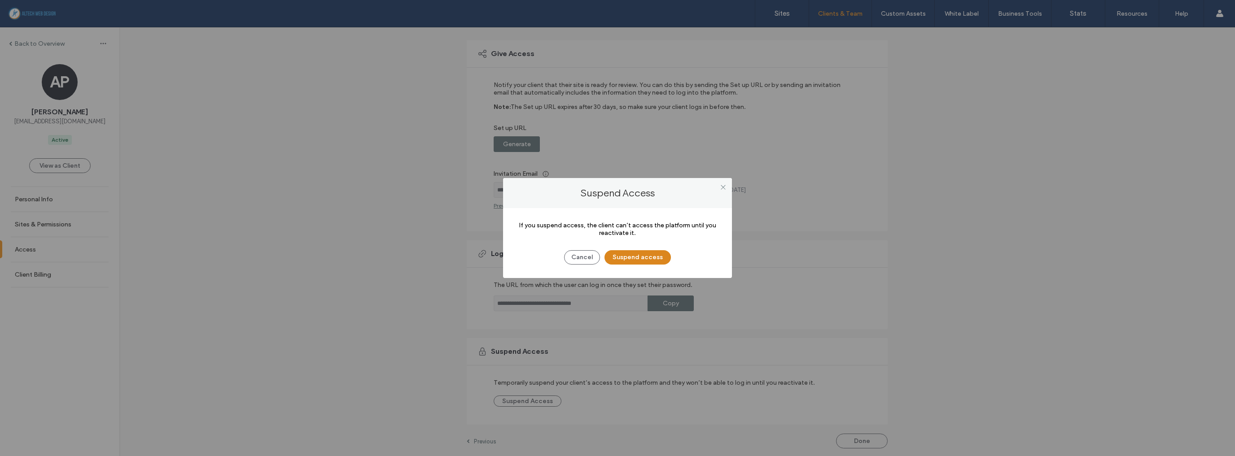
drag, startPoint x: 635, startPoint y: 249, endPoint x: 630, endPoint y: 255, distance: 7.6
click at [633, 252] on div "Cancel Suspend access" at bounding box center [617, 252] width 202 height 23
click at [630, 255] on button "Suspend access" at bounding box center [637, 257] width 66 height 14
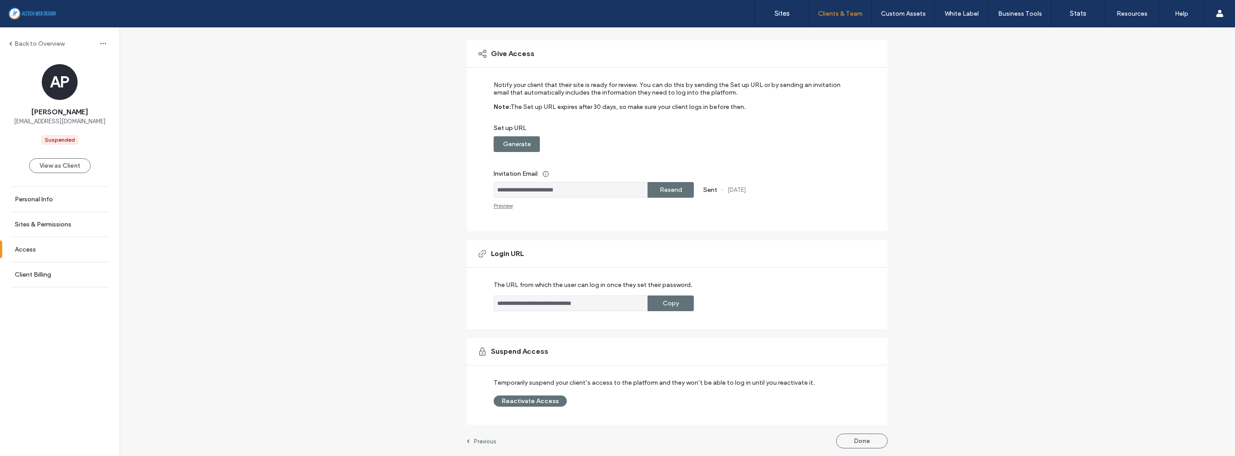
click at [52, 40] on label "Back to Overview" at bounding box center [39, 44] width 50 height 8
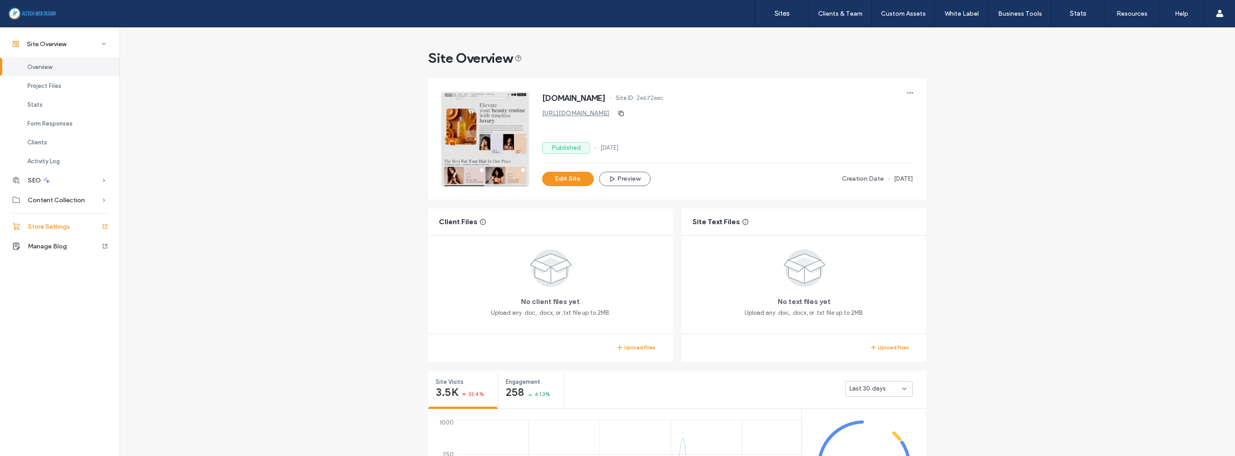
click at [63, 228] on span "Store Settings" at bounding box center [49, 227] width 42 height 8
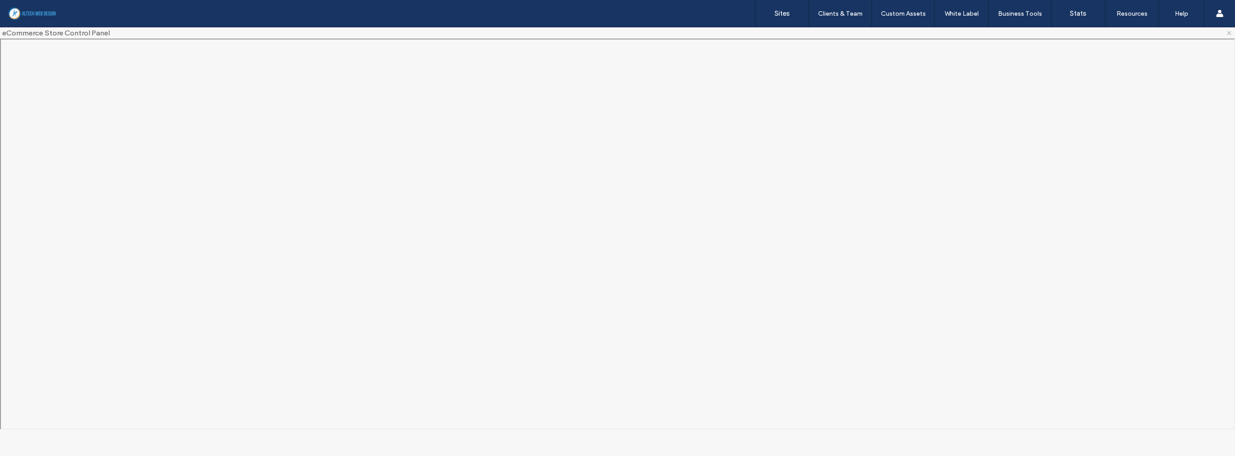
click at [771, 30] on icon at bounding box center [1228, 33] width 7 height 7
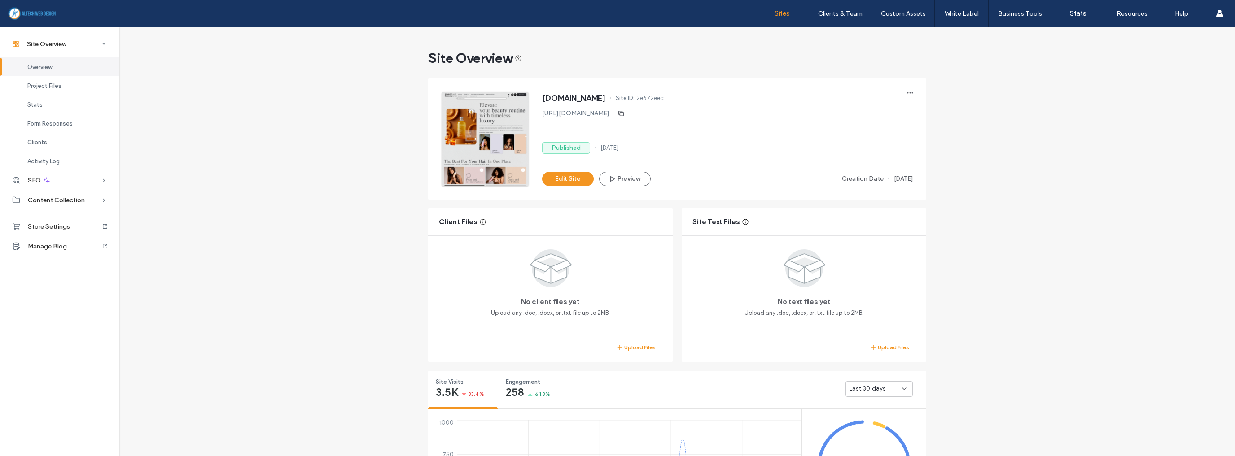
click at [771, 14] on label "Sites" at bounding box center [781, 13] width 15 height 8
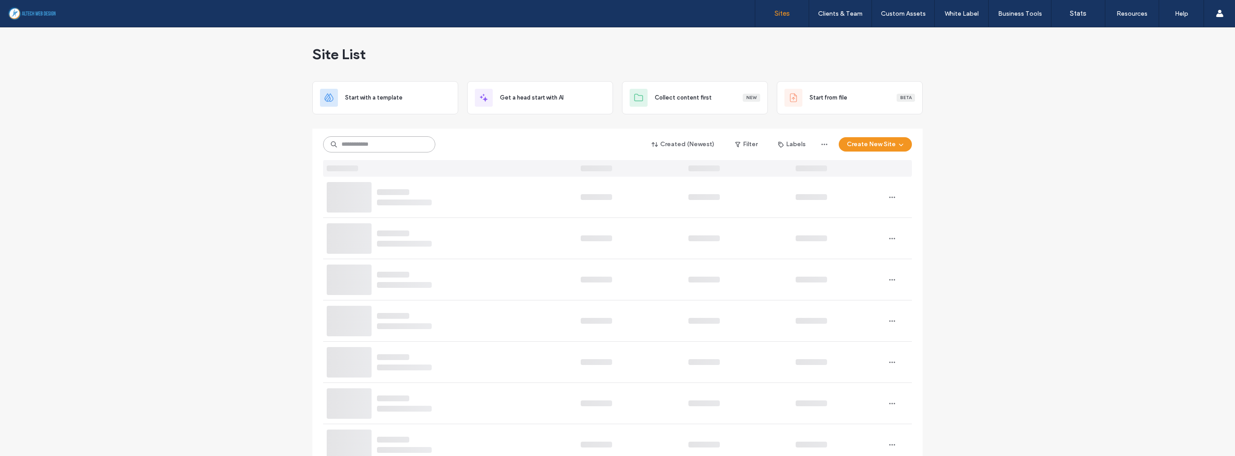
click at [360, 145] on input at bounding box center [379, 144] width 112 height 16
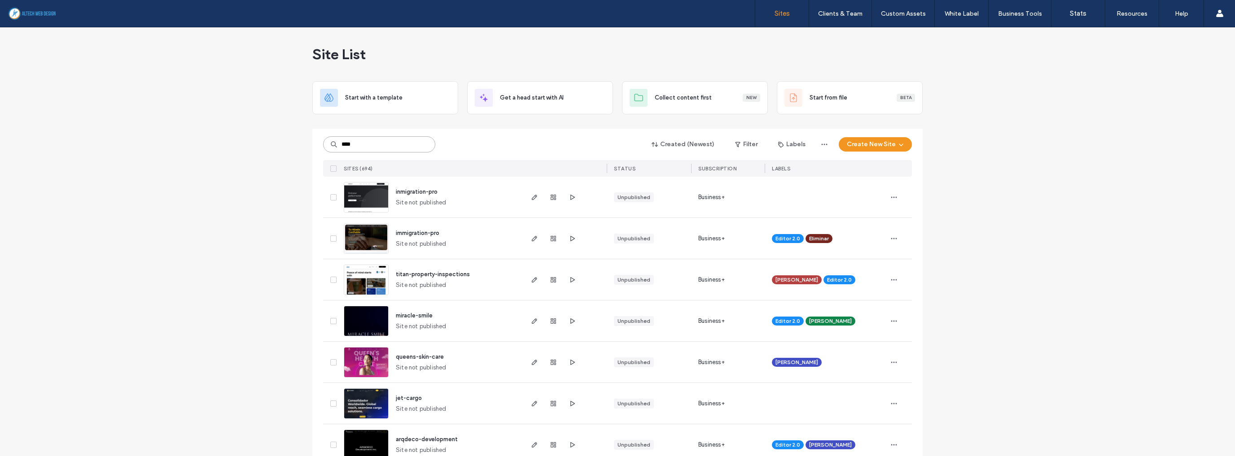
type input "****"
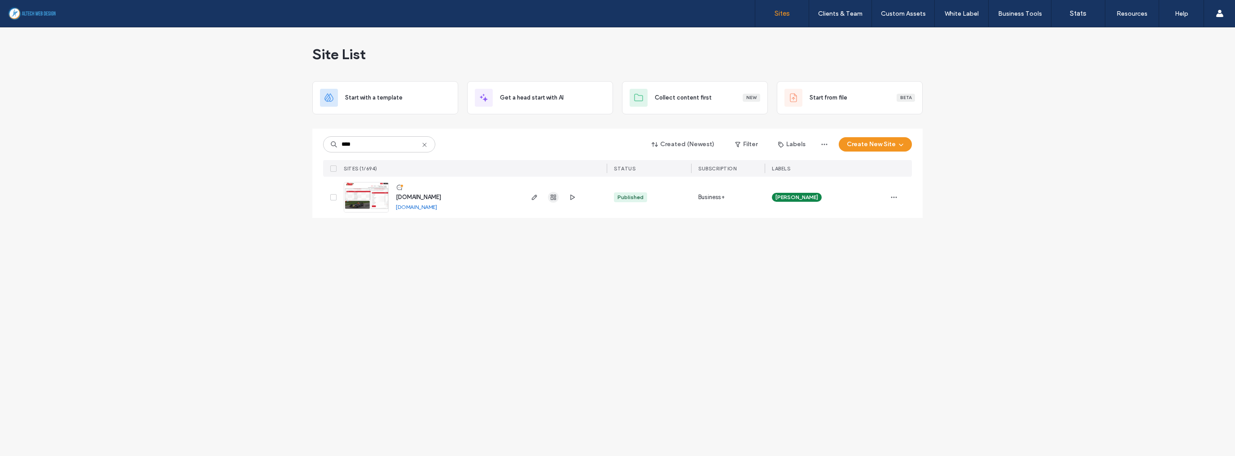
click at [554, 197] on use "button" at bounding box center [552, 197] width 5 height 5
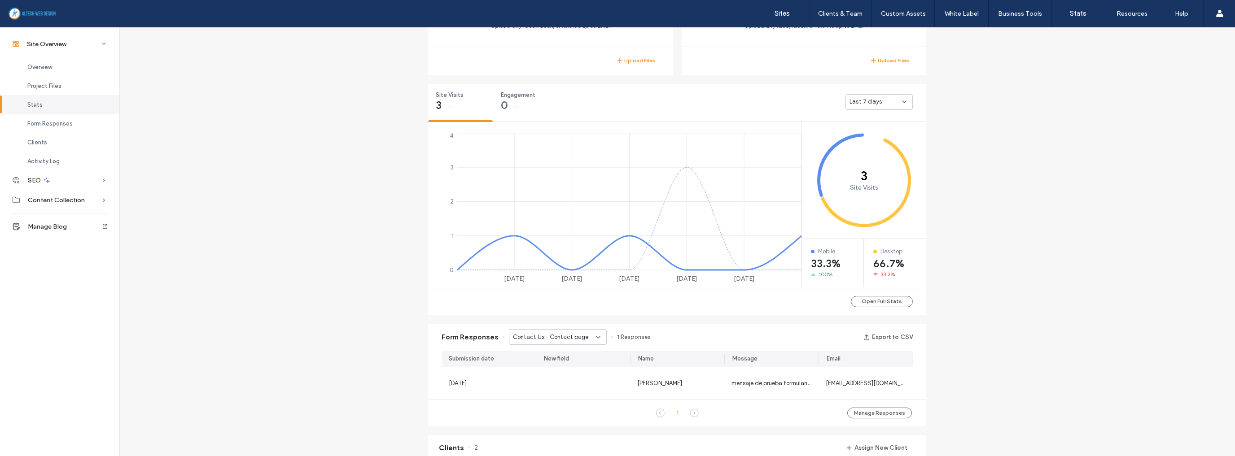
scroll to position [538, 0]
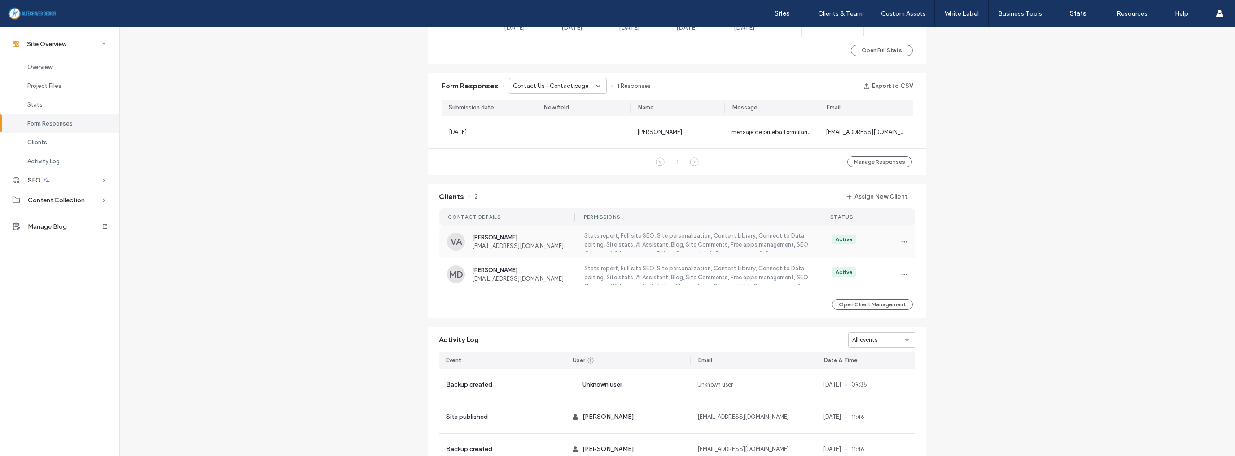
click at [629, 239] on label "Stats report, Full site SEO, Site personalization, Content Library, Connect to …" at bounding box center [696, 242] width 227 height 21
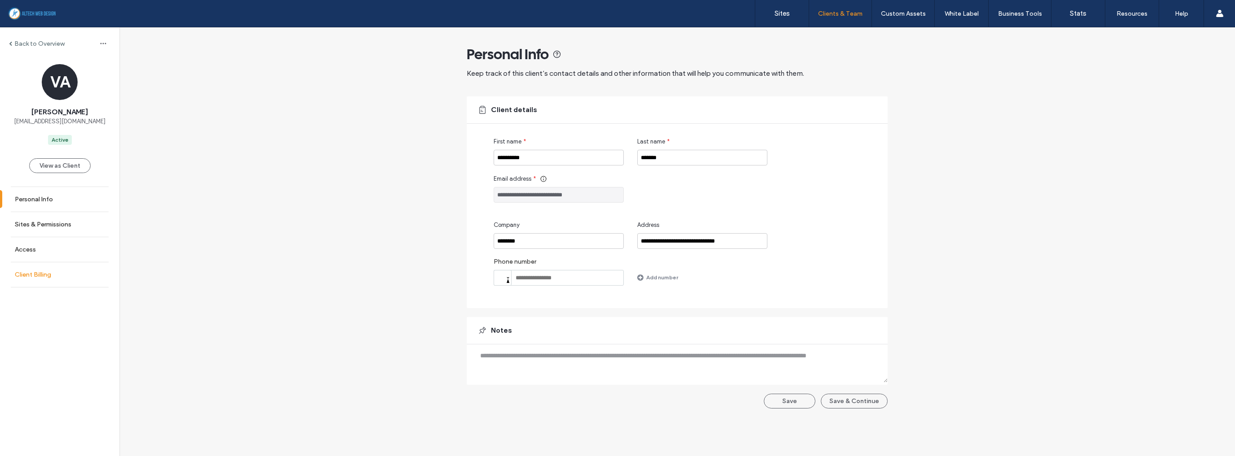
click at [44, 275] on label "Client Billing" at bounding box center [33, 275] width 36 height 8
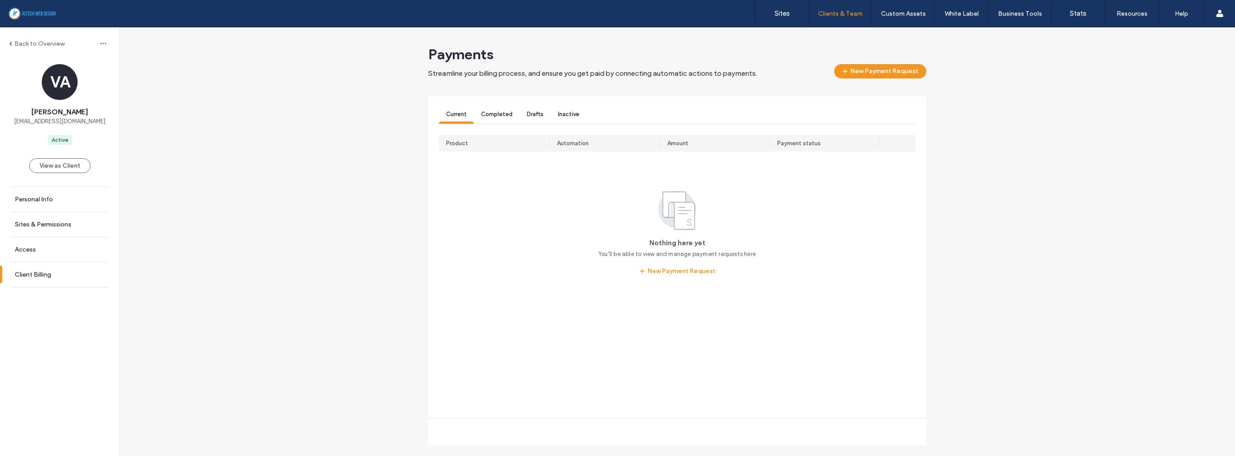
click at [25, 46] on label "Back to Overview" at bounding box center [39, 44] width 50 height 8
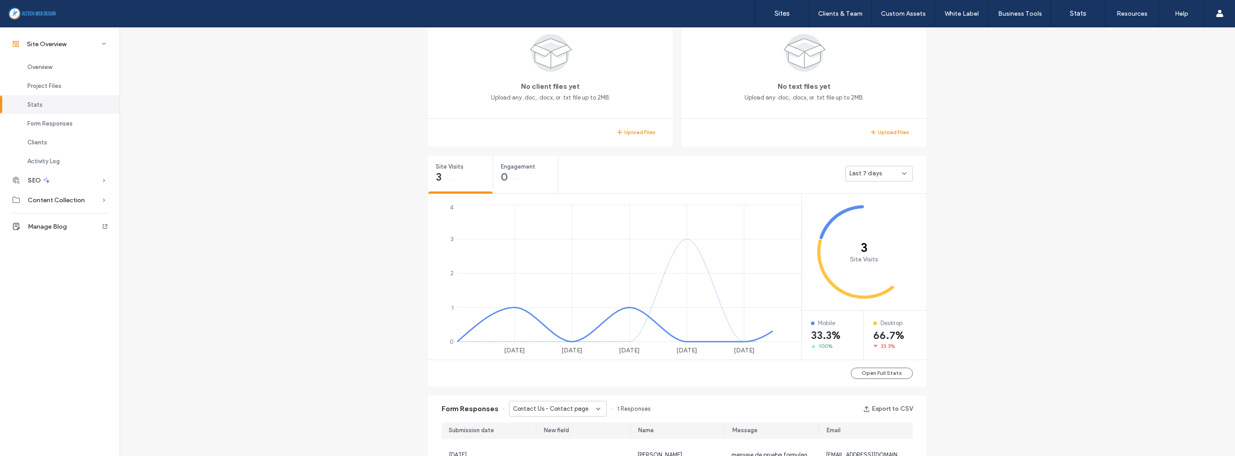
scroll to position [431, 0]
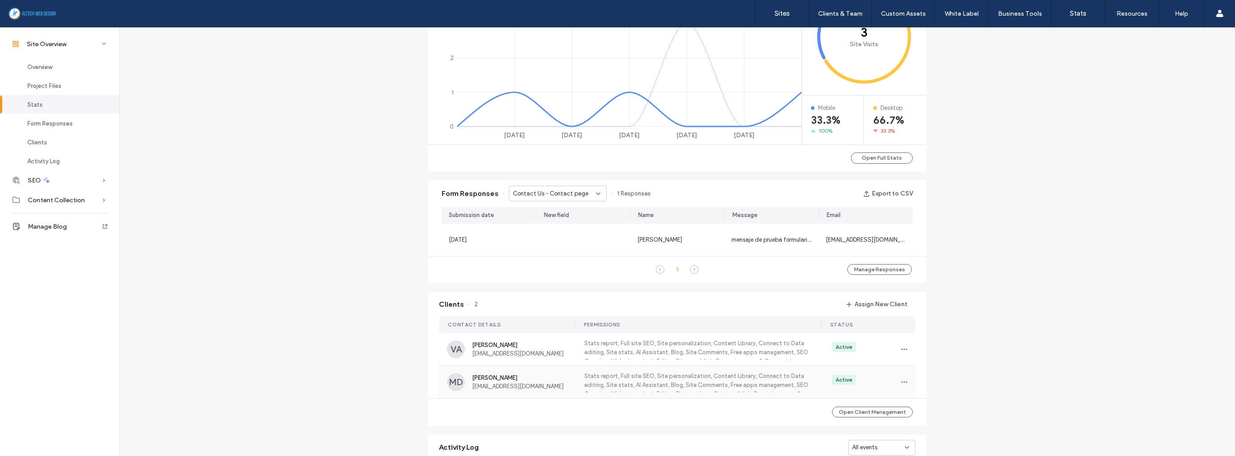
click at [553, 383] on span "quinielaf1.com.adm@gmail.com" at bounding box center [522, 386] width 101 height 7
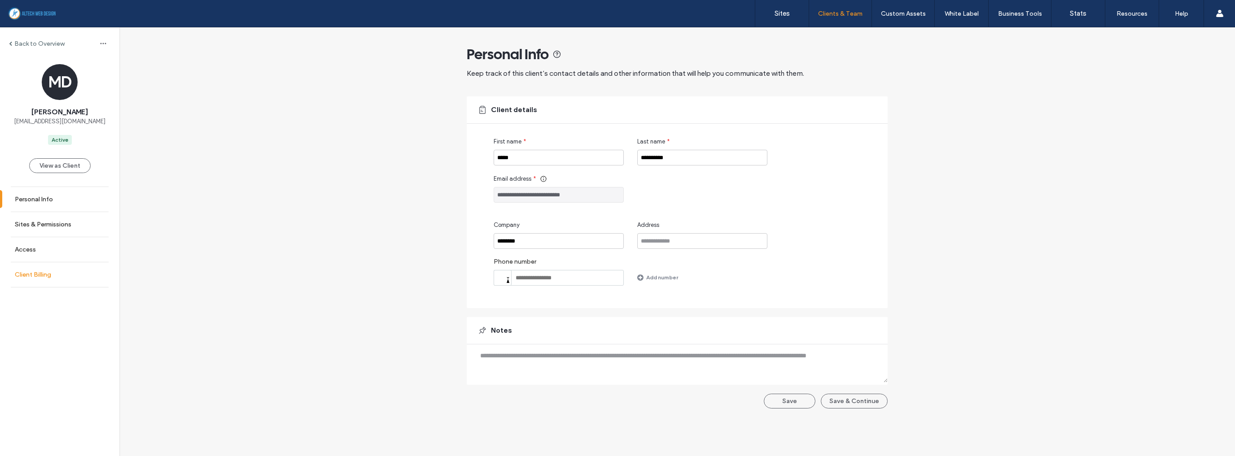
click at [18, 275] on label "Client Billing" at bounding box center [33, 275] width 36 height 8
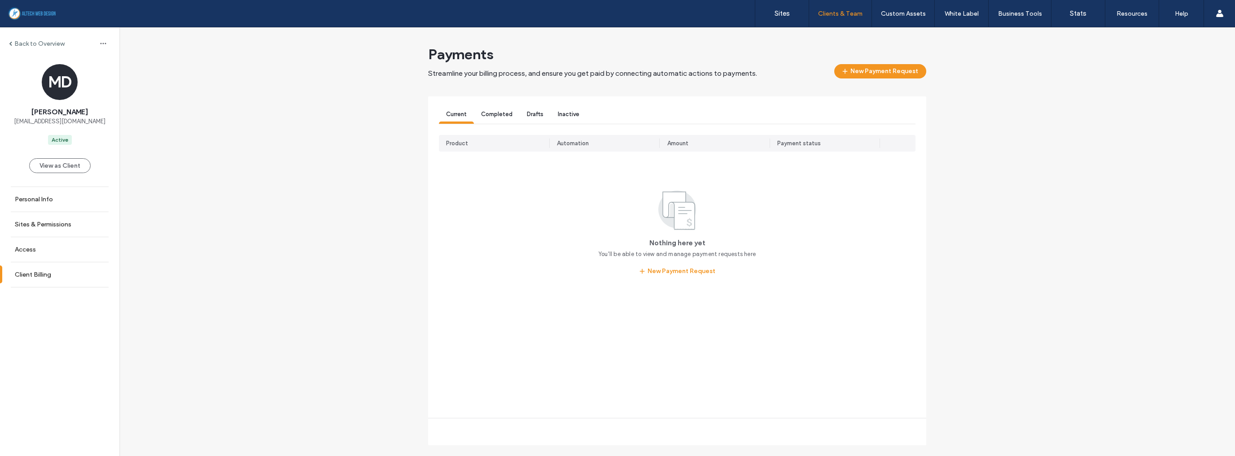
click at [38, 43] on label "Back to Overview" at bounding box center [39, 44] width 50 height 8
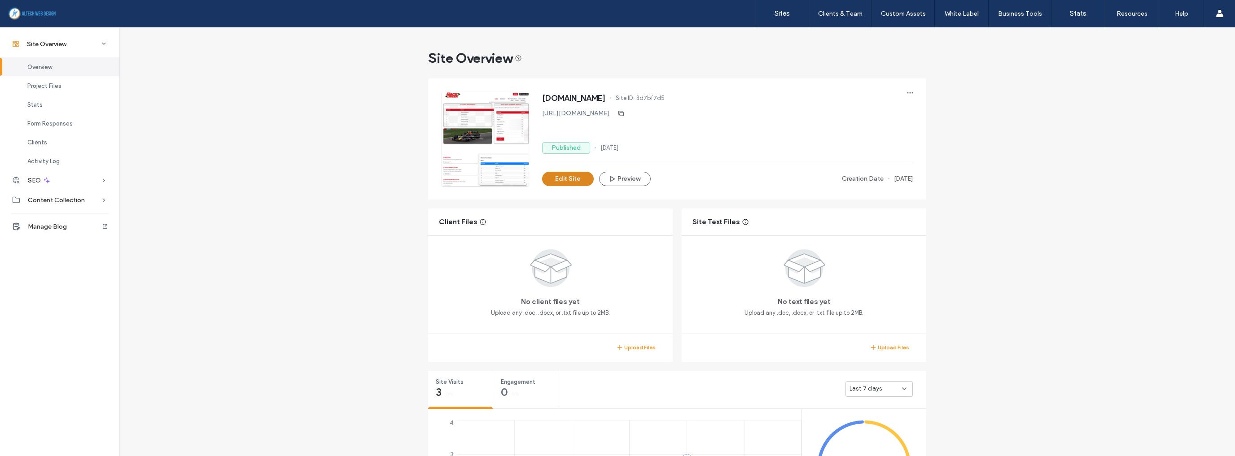
click at [574, 179] on button "Edit Site" at bounding box center [568, 179] width 52 height 14
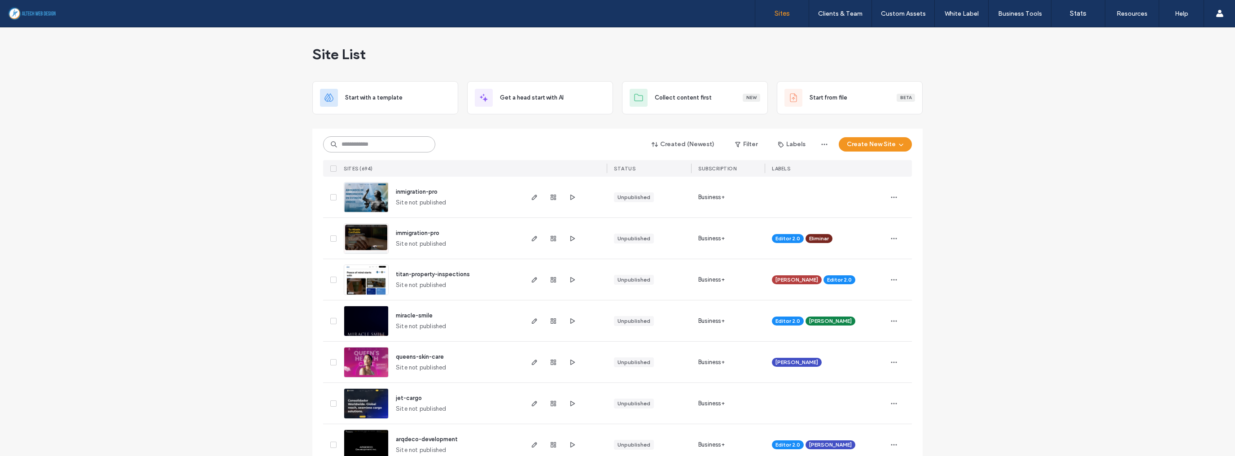
click at [383, 144] on input at bounding box center [379, 144] width 112 height 16
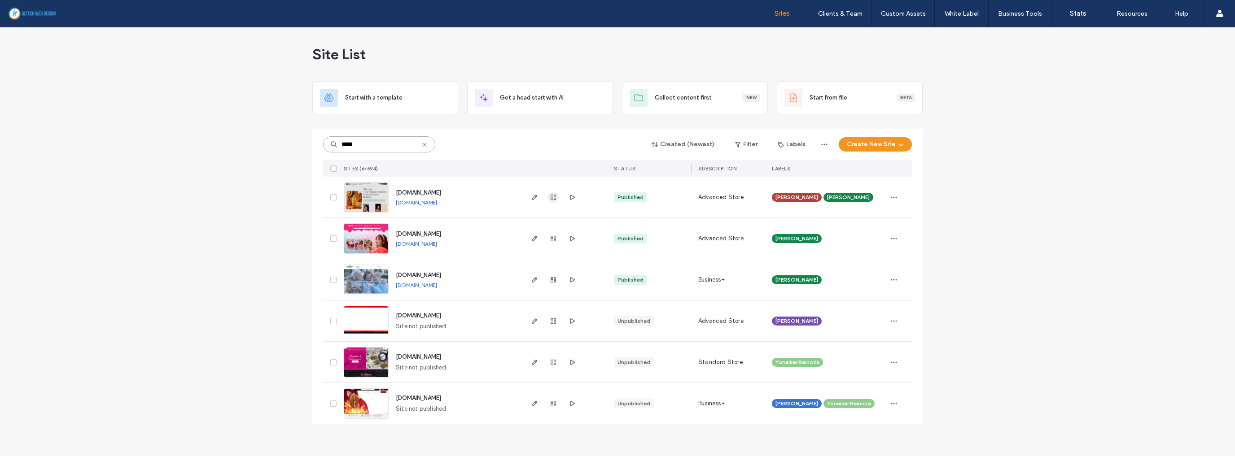
type input "*****"
click at [553, 196] on use "button" at bounding box center [552, 197] width 5 height 5
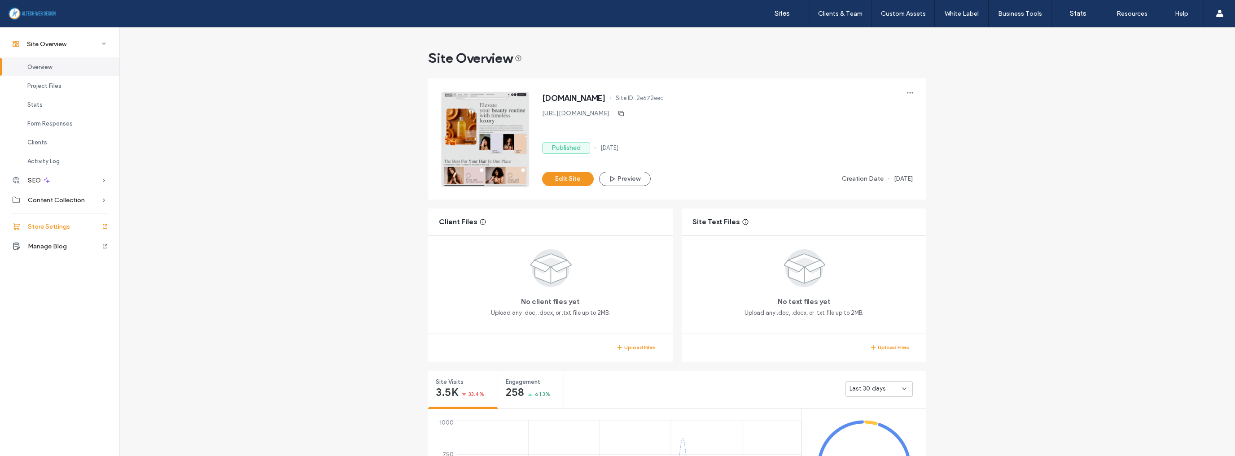
click at [53, 225] on span "Store Settings" at bounding box center [49, 227] width 42 height 8
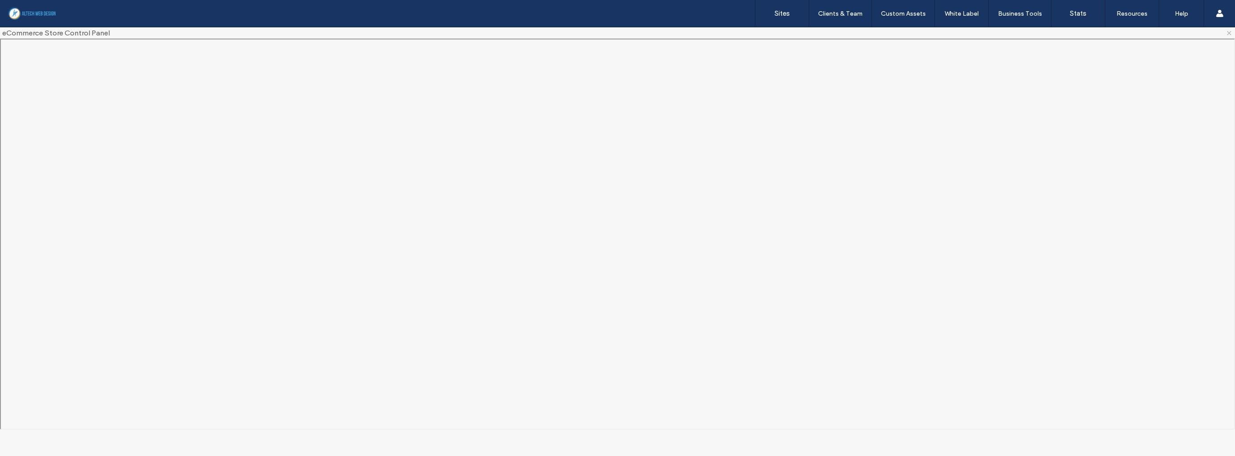
click at [1228, 32] on use at bounding box center [1229, 33] width 4 height 4
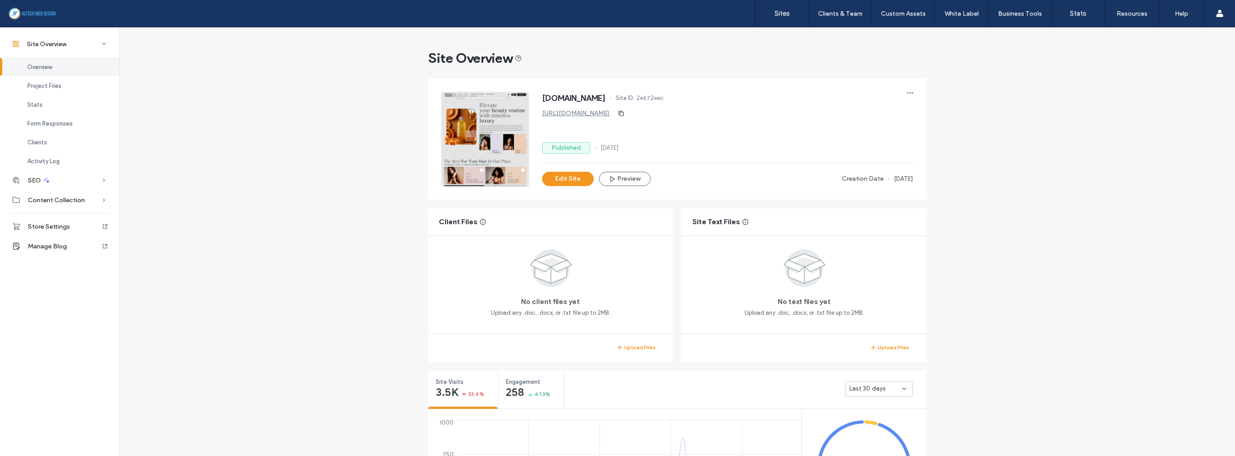
drag, startPoint x: 561, startPoint y: 97, endPoint x: 630, endPoint y: 100, distance: 69.2
click at [630, 100] on div "[DOMAIN_NAME] Site ID: 2e672eec" at bounding box center [727, 99] width 371 height 14
drag, startPoint x: 629, startPoint y: 100, endPoint x: 561, endPoint y: 101, distance: 67.8
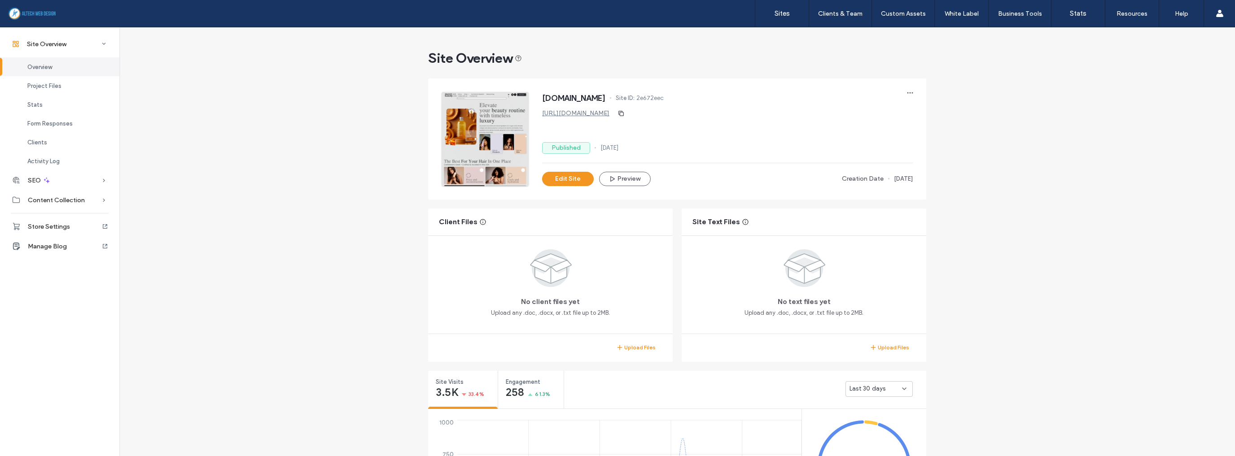
click at [561, 101] on div "www.sweetkandy.store Site ID: 2e672eec" at bounding box center [727, 99] width 371 height 14
copy span "sweetkandy.store"
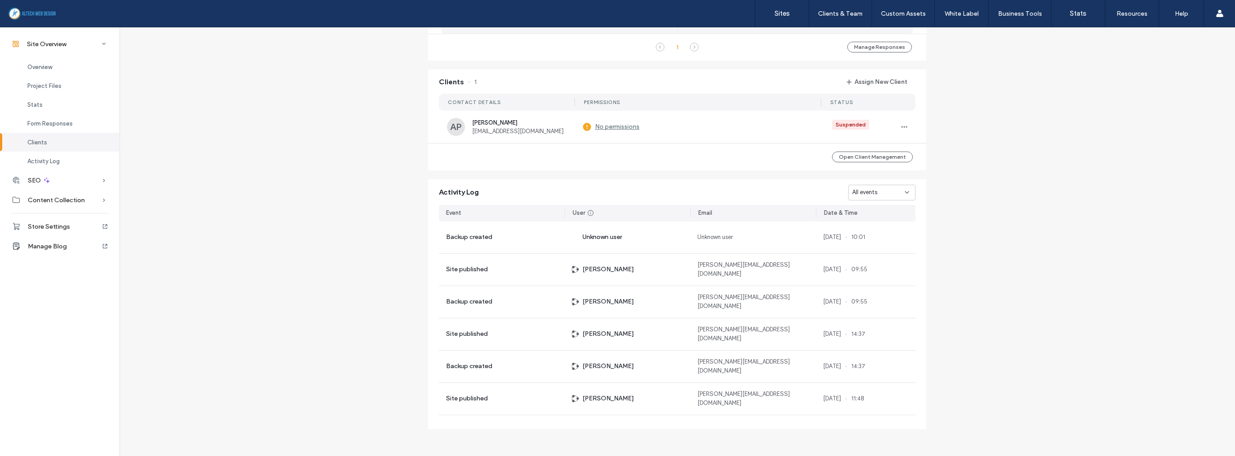
scroll to position [654, 0]
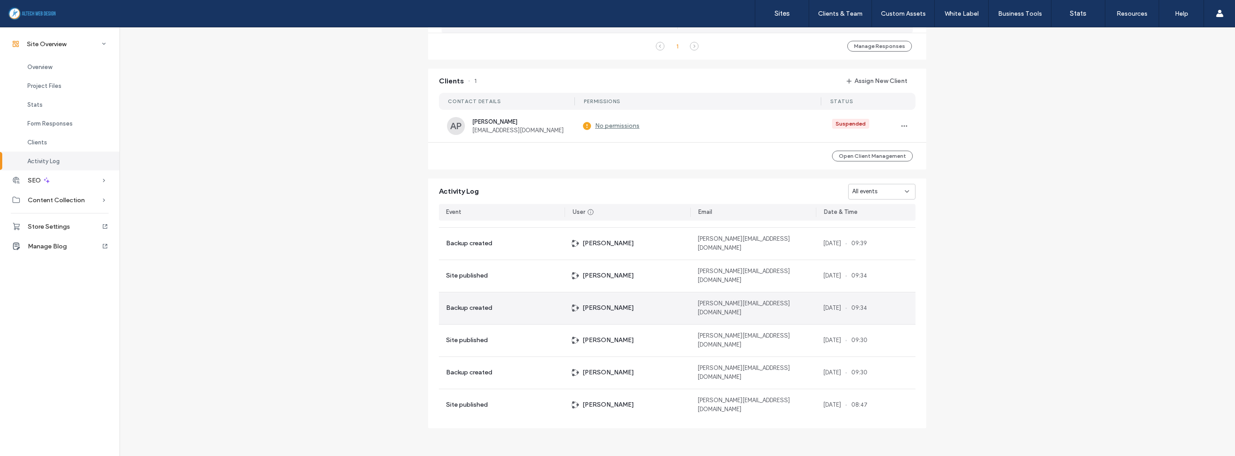
scroll to position [2602, 0]
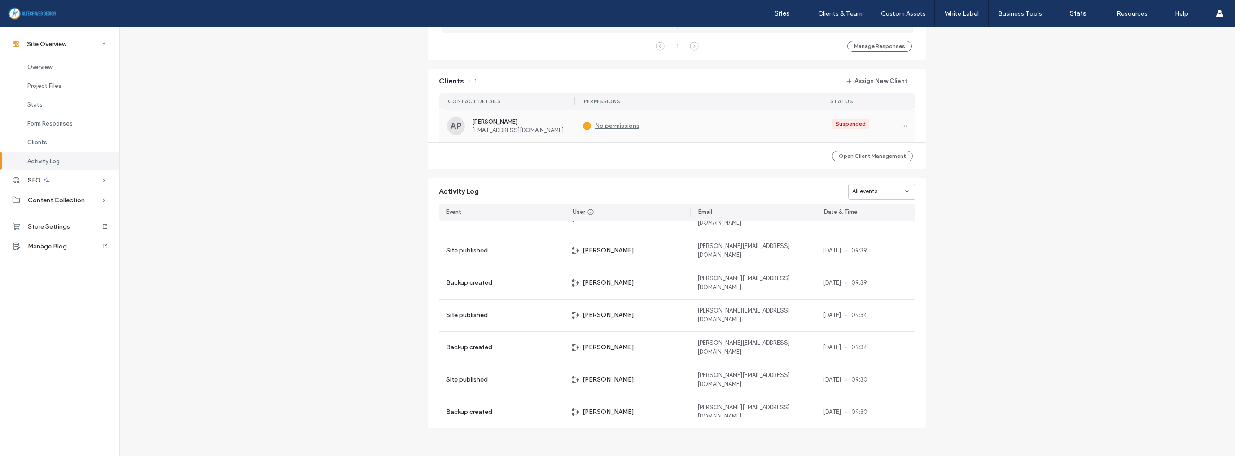
click at [537, 124] on span "ARIELA PEREZ" at bounding box center [522, 121] width 101 height 7
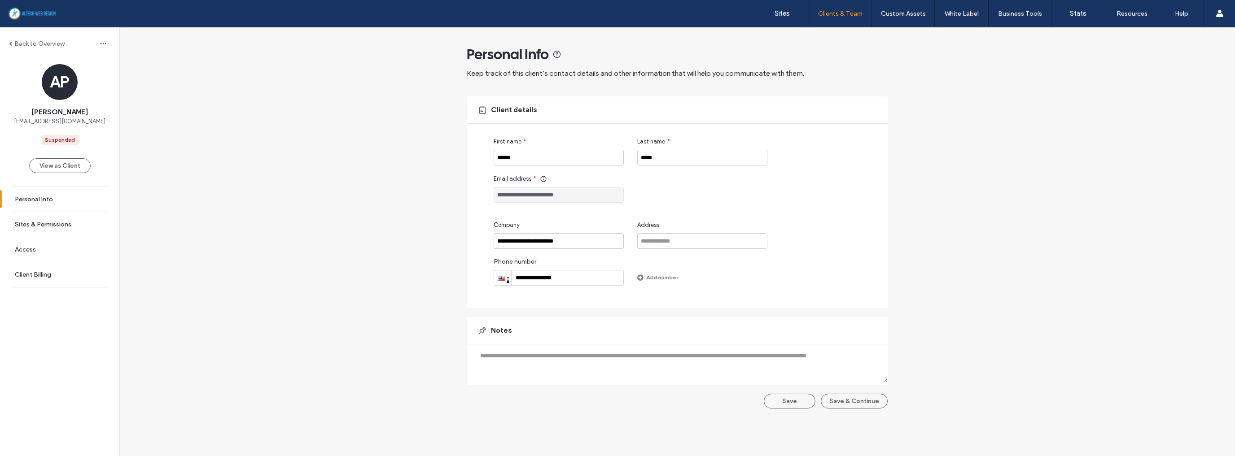
click at [55, 41] on label "Back to Overview" at bounding box center [39, 44] width 50 height 8
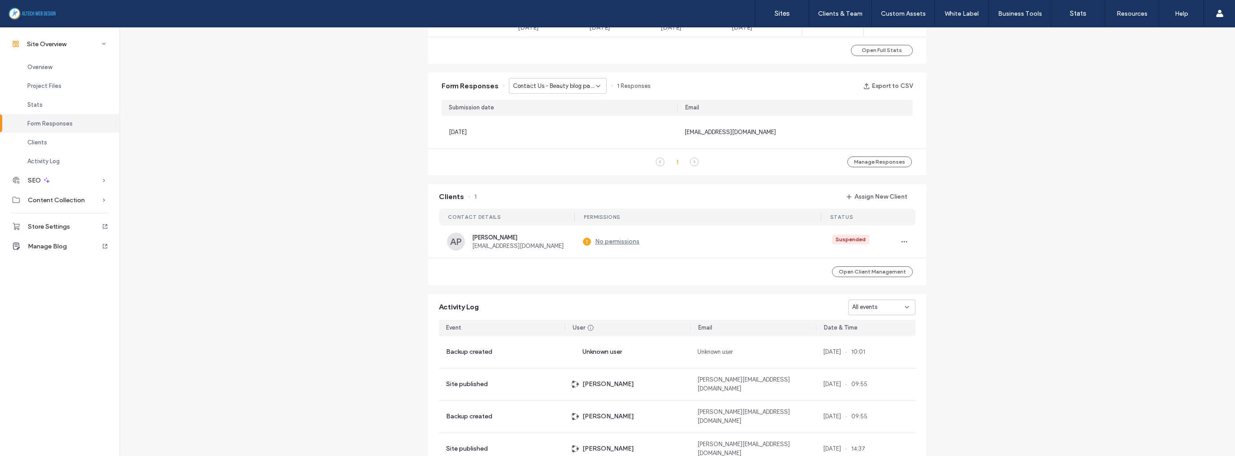
scroll to position [654, 0]
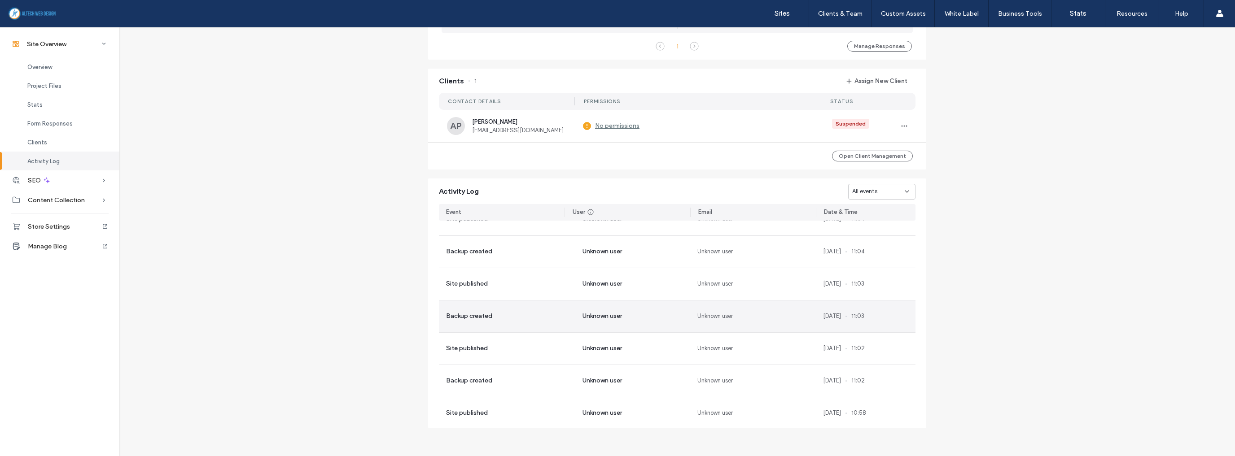
scroll to position [3464, 0]
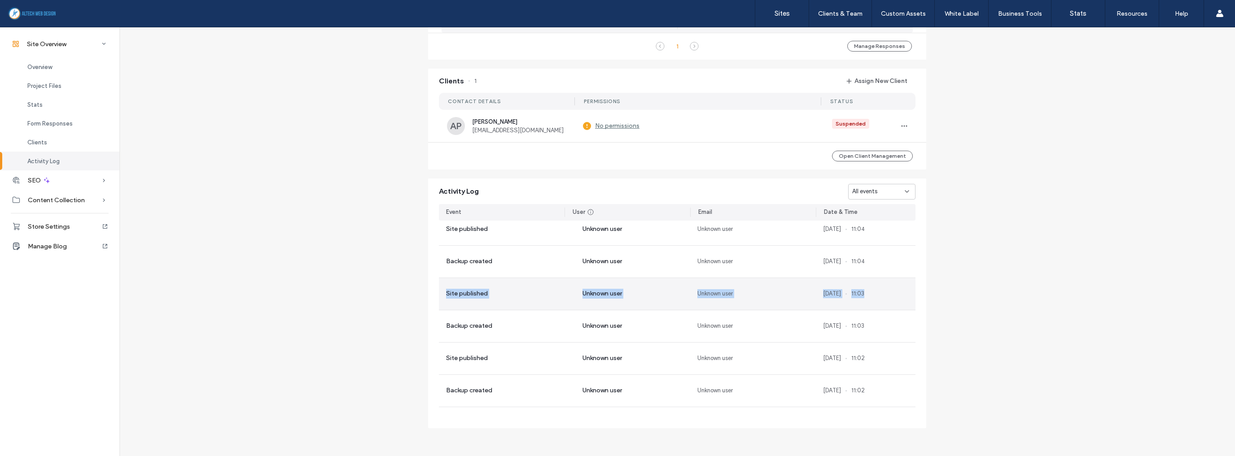
drag, startPoint x: 440, startPoint y: 293, endPoint x: 877, endPoint y: 298, distance: 437.0
click at [877, 298] on div "11 Jul, 2025 11:03" at bounding box center [866, 294] width 100 height 32
drag, startPoint x: 874, startPoint y: 290, endPoint x: 436, endPoint y: 294, distance: 438.4
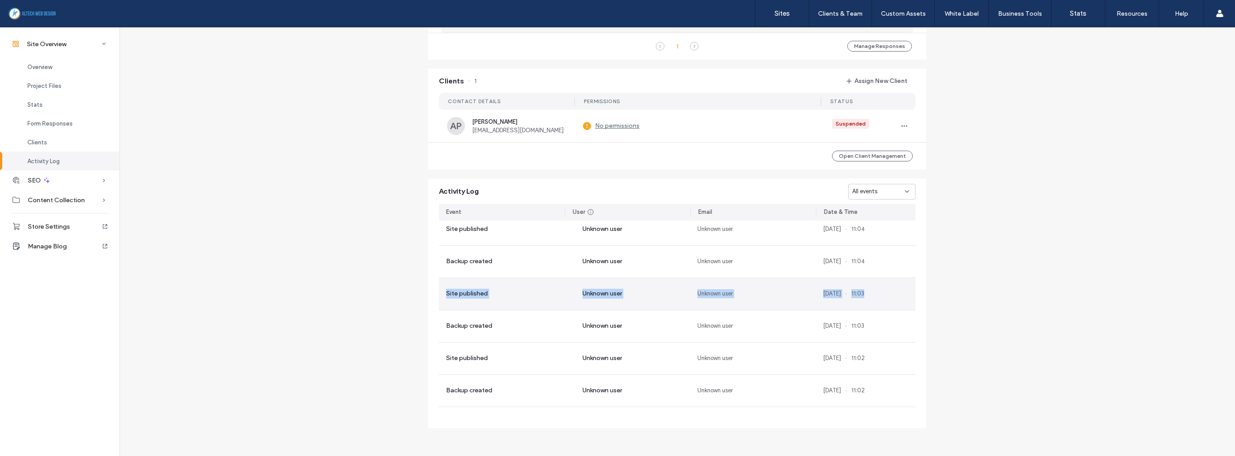
copy section "Site published Unknown user Unknown user 11 Jul, 2025 11:03"
click at [784, 19] on link "Sites" at bounding box center [781, 13] width 53 height 27
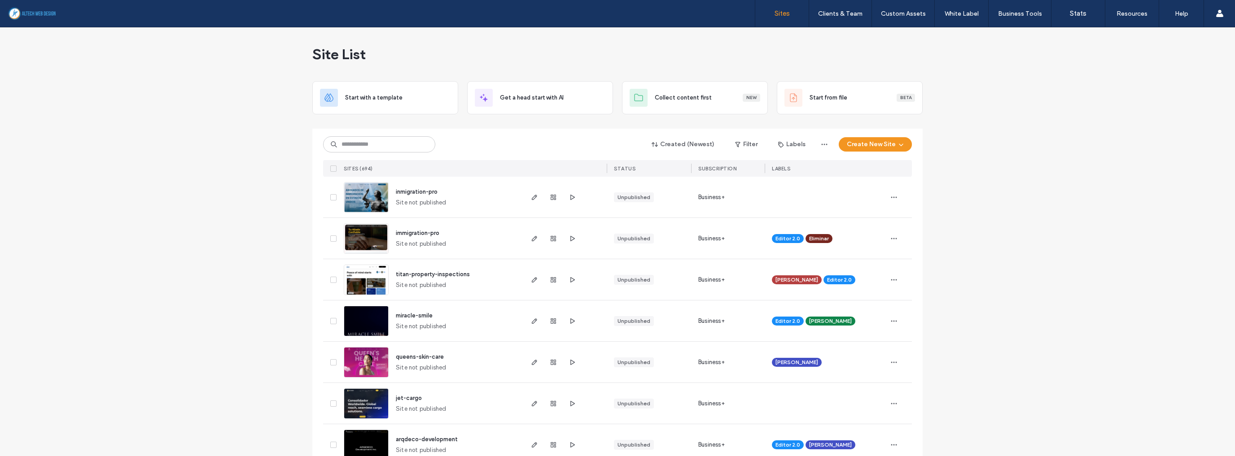
click at [375, 135] on div "Created (Newest) Filter Labels Create New Site SITES (694) STATUS SUBSCRIPTION …" at bounding box center [617, 153] width 589 height 48
click at [399, 145] on input at bounding box center [379, 144] width 112 height 16
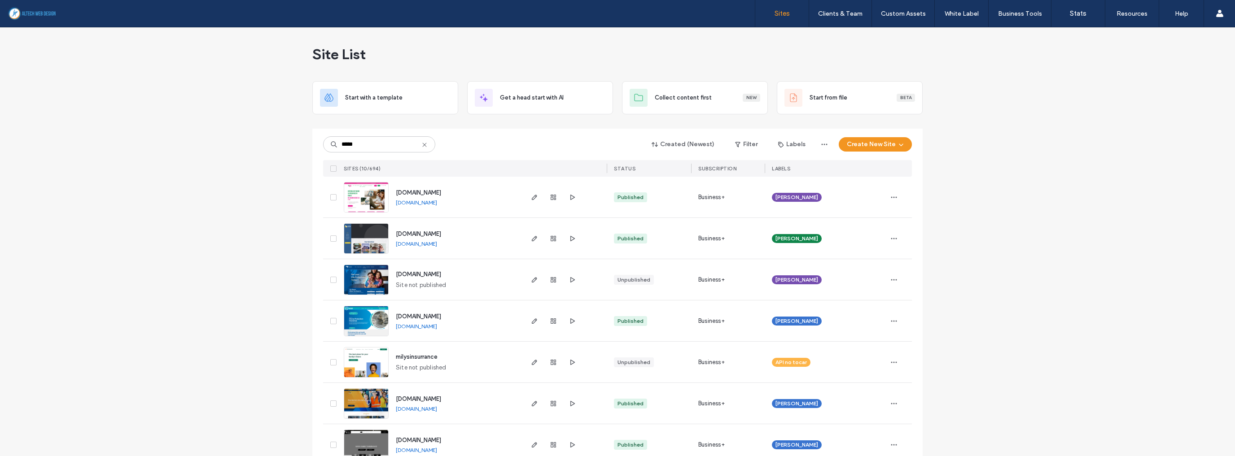
click at [415, 203] on link "www.tigoinsurance.com" at bounding box center [416, 202] width 41 height 7
click at [431, 244] on link "www.suprainsurance.net" at bounding box center [416, 243] width 41 height 7
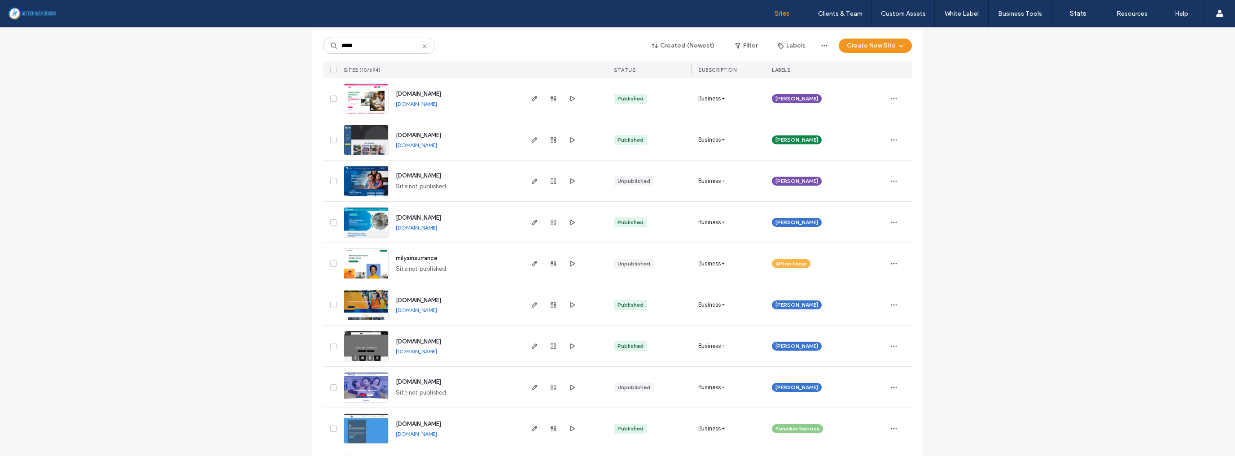
scroll to position [108, 0]
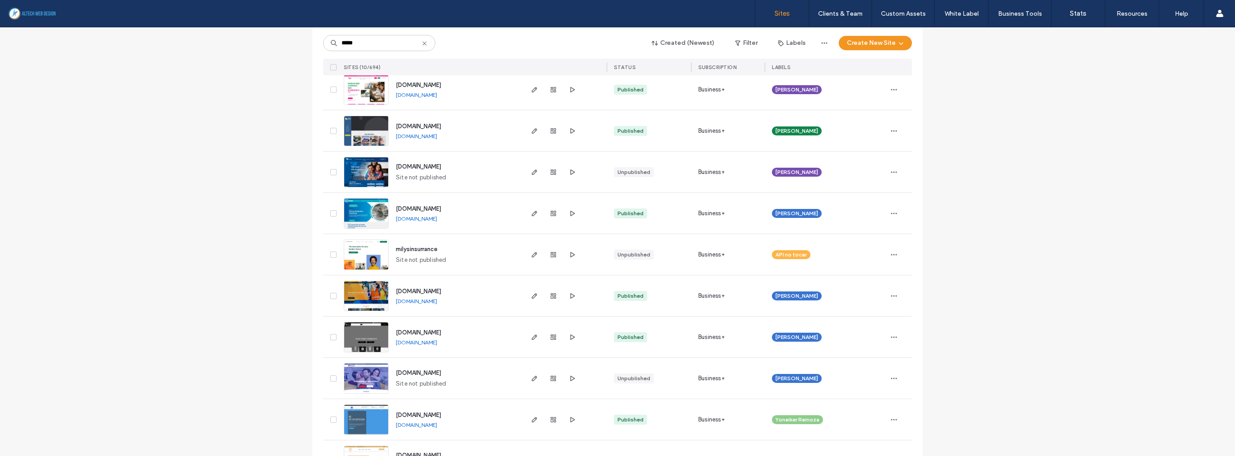
click at [418, 301] on link "www.herrerainsgroup.com" at bounding box center [416, 301] width 41 height 7
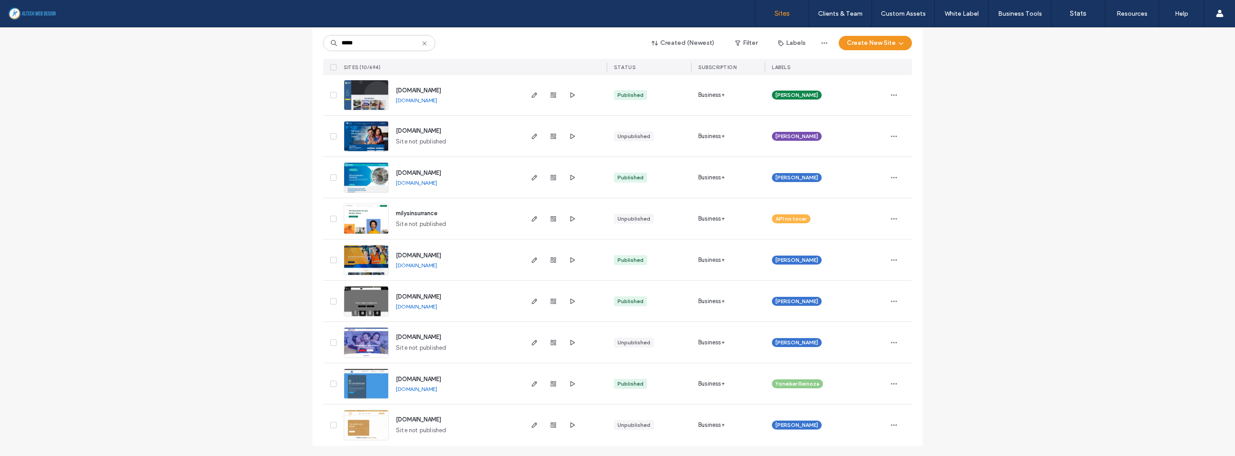
click at [437, 309] on link "www.leonfamilyinsurance.com" at bounding box center [416, 306] width 41 height 7
click at [432, 388] on link "www.gooddealinsuranceagency.com" at bounding box center [416, 389] width 41 height 7
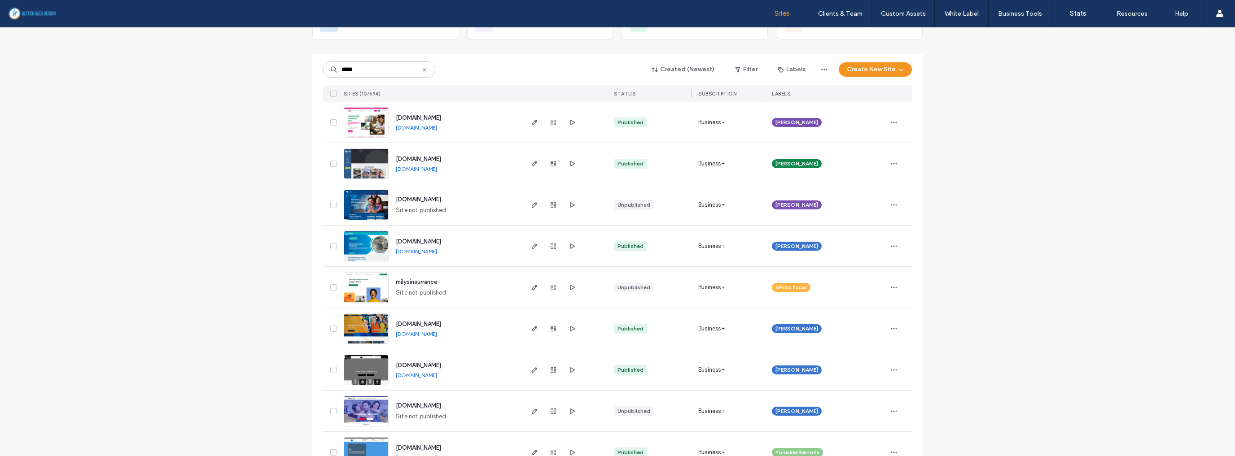
scroll to position [0, 0]
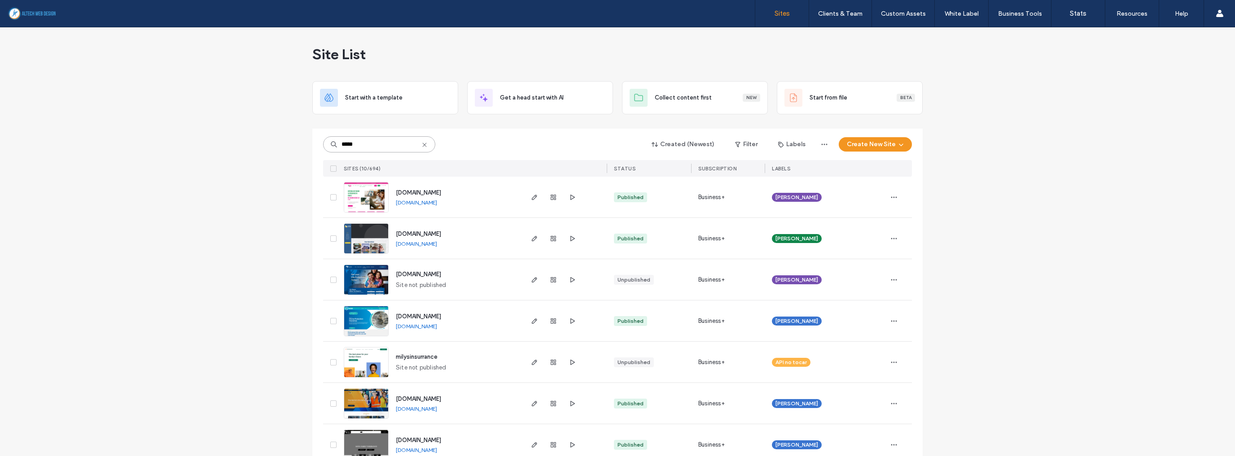
drag, startPoint x: 363, startPoint y: 144, endPoint x: 334, endPoint y: 144, distance: 29.6
click at [334, 144] on div "*****" at bounding box center [379, 144] width 112 height 16
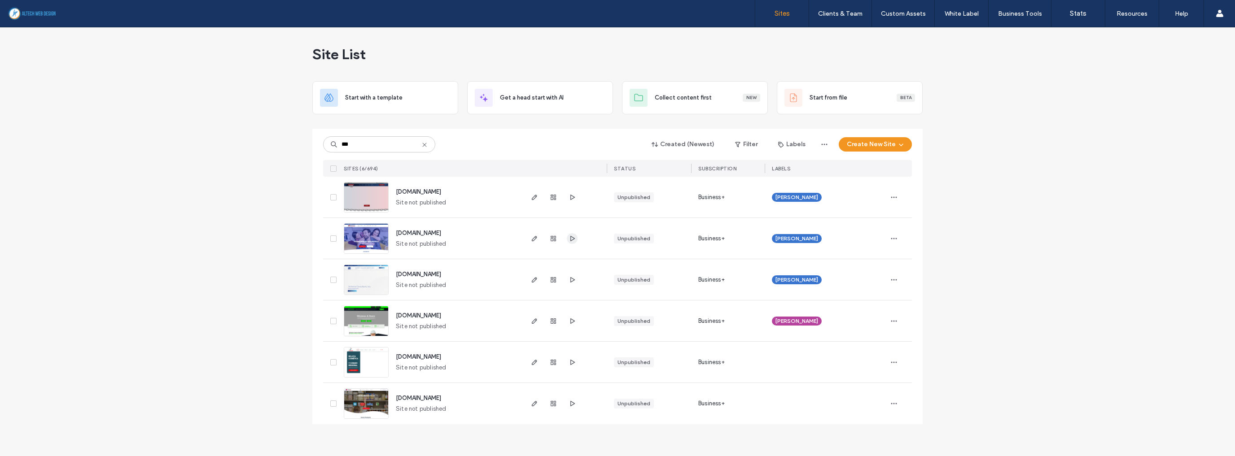
click at [570, 242] on span "button" at bounding box center [572, 238] width 11 height 11
drag, startPoint x: 361, startPoint y: 142, endPoint x: 322, endPoint y: 144, distance: 39.1
click at [322, 144] on div "*** Created (Newest) Filter Labels Create New Site SITES (6/694) STATUS SUBSCRI…" at bounding box center [617, 277] width 610 height 296
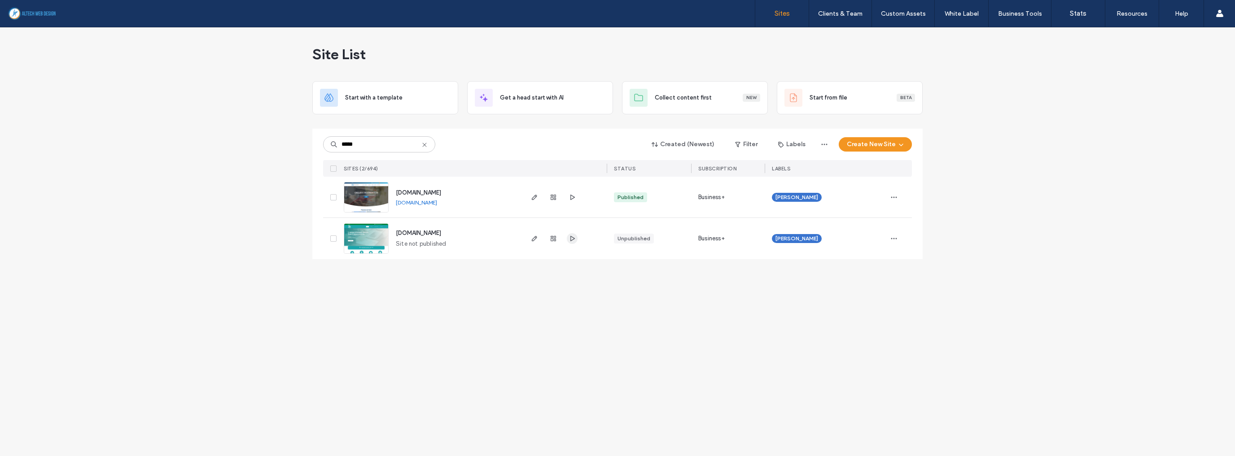
click at [572, 237] on icon "button" at bounding box center [571, 238] width 7 height 7
drag, startPoint x: 337, startPoint y: 142, endPoint x: 273, endPoint y: 142, distance: 64.2
click at [272, 142] on div "Site List Start with a template Get a head start with AI Collect content first …" at bounding box center [617, 241] width 1235 height 429
type input "***"
click at [551, 197] on icon "button" at bounding box center [553, 197] width 7 height 7
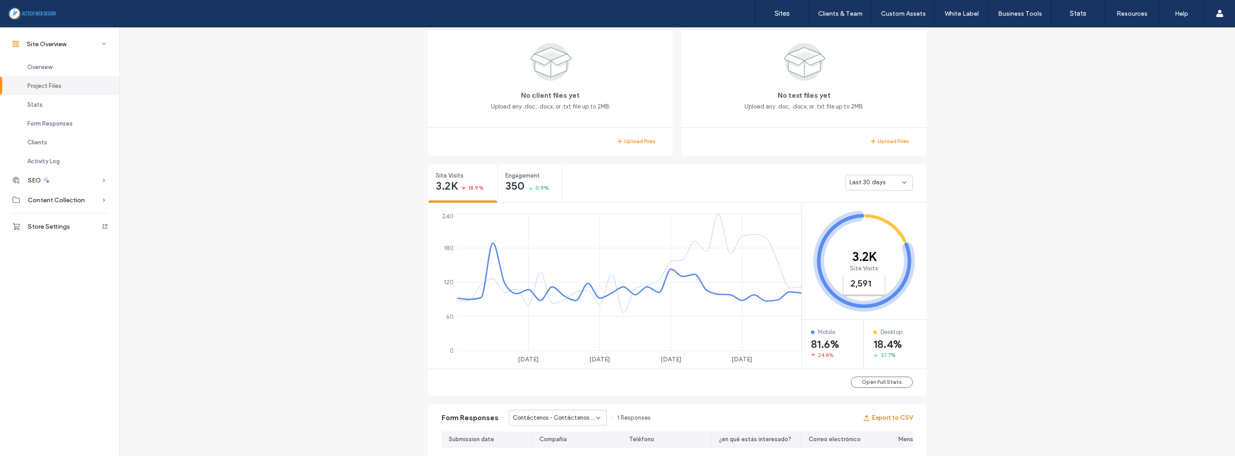
scroll to position [212, 0]
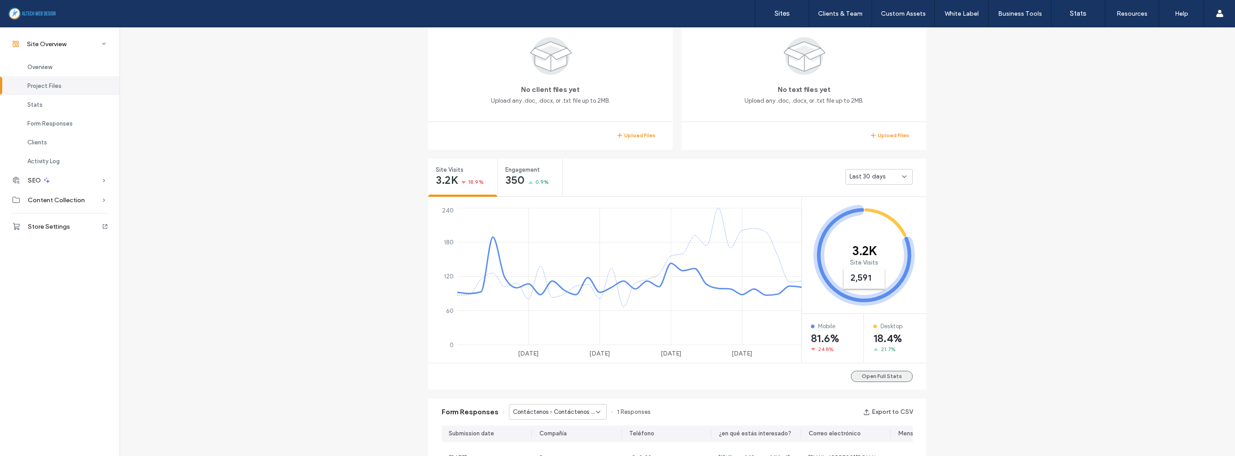
click at [887, 377] on button "Open Full Stats" at bounding box center [882, 376] width 62 height 11
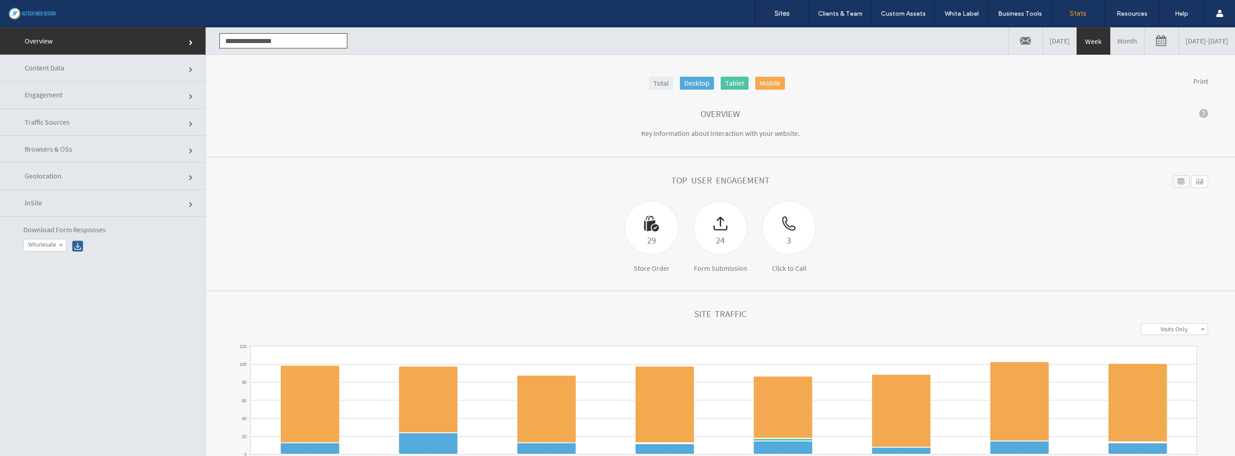
click at [122, 177] on link "Geolocation" at bounding box center [102, 176] width 205 height 27
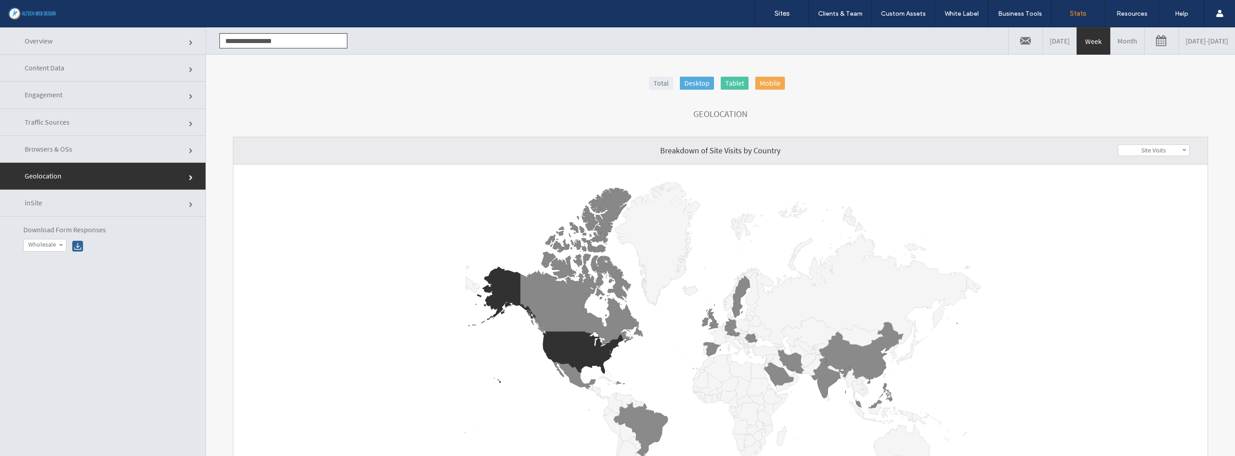
click at [1110, 40] on link "Month" at bounding box center [1127, 40] width 34 height 27
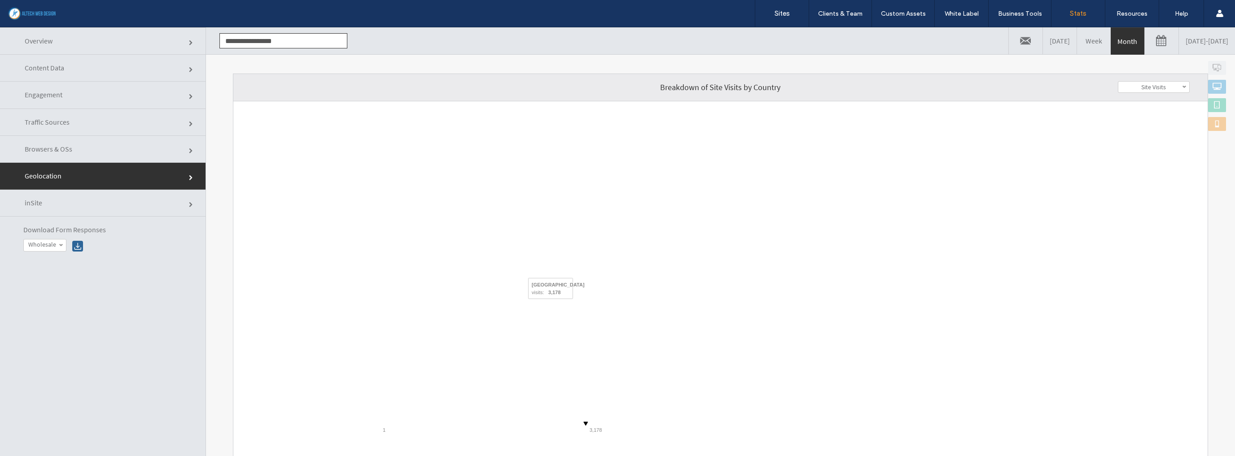
scroll to position [72, 0]
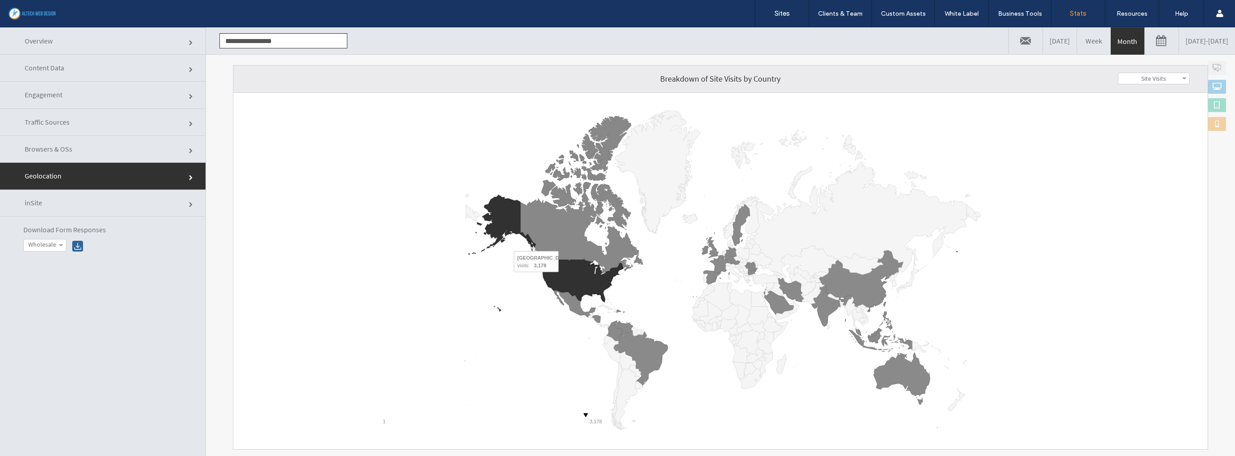
click at [561, 278] on icon "A chart." at bounding box center [583, 280] width 80 height 43
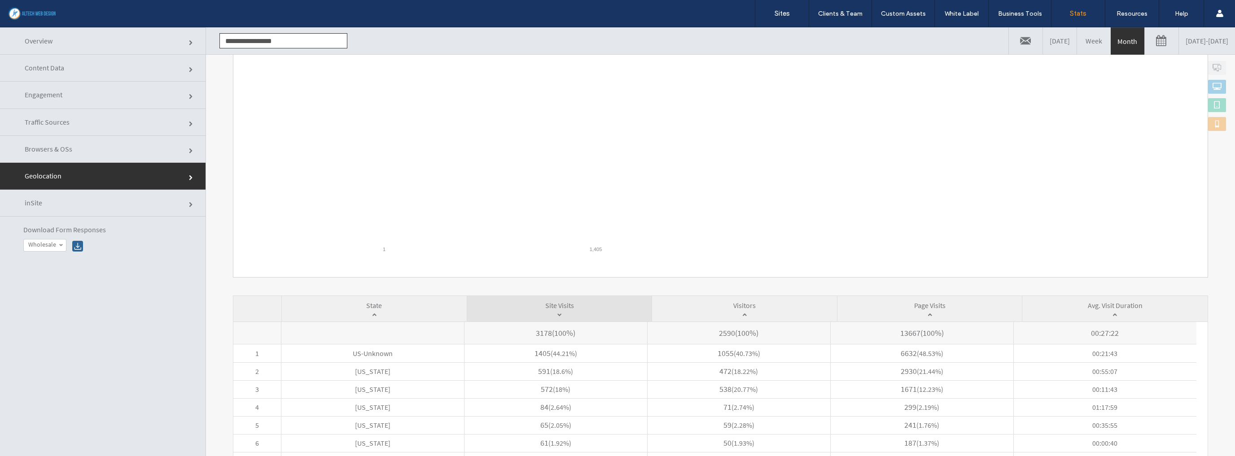
scroll to position [318, 0]
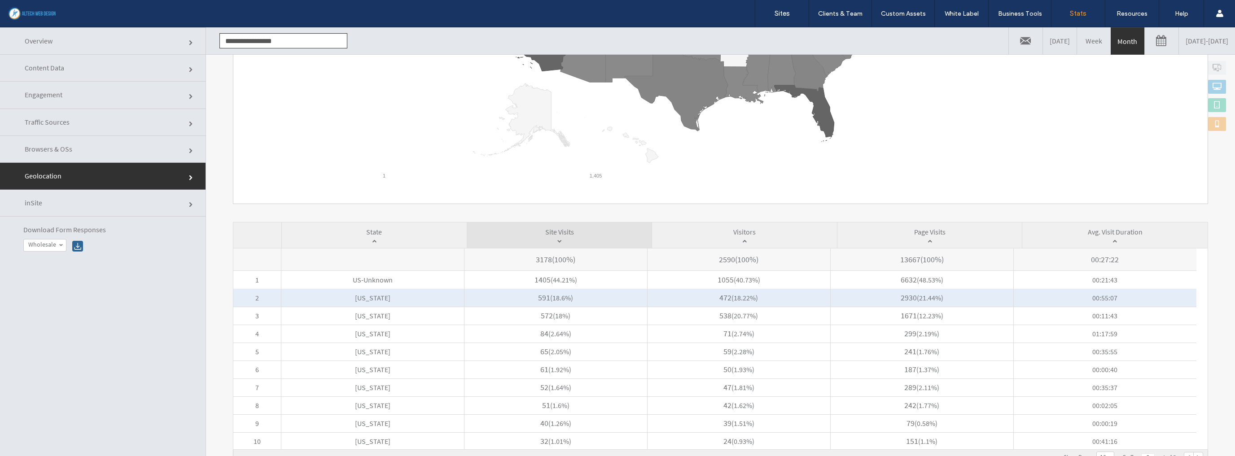
click at [373, 297] on span "[US_STATE]" at bounding box center [372, 298] width 183 height 18
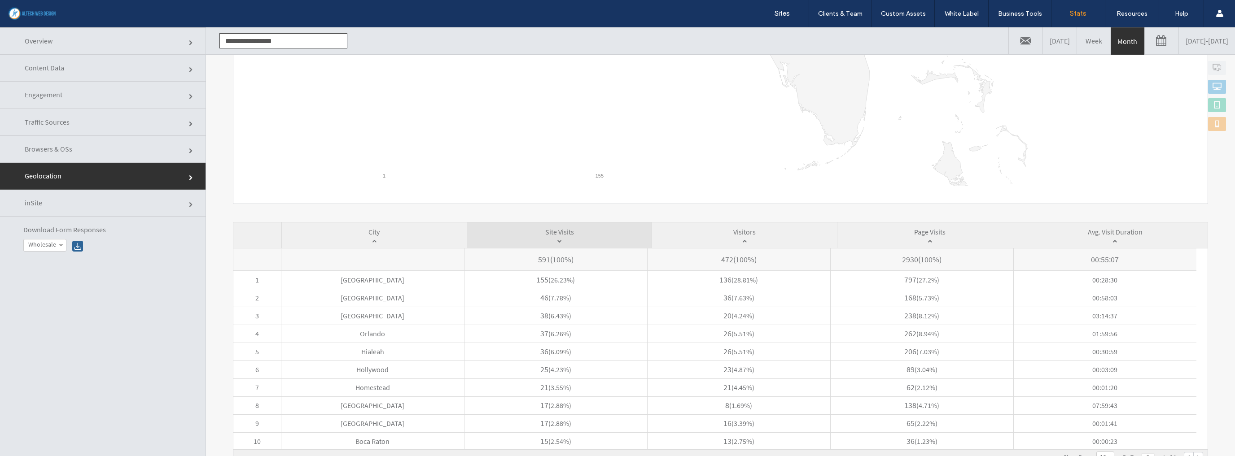
click at [53, 124] on span "Traffic Sources" at bounding box center [47, 122] width 45 height 9
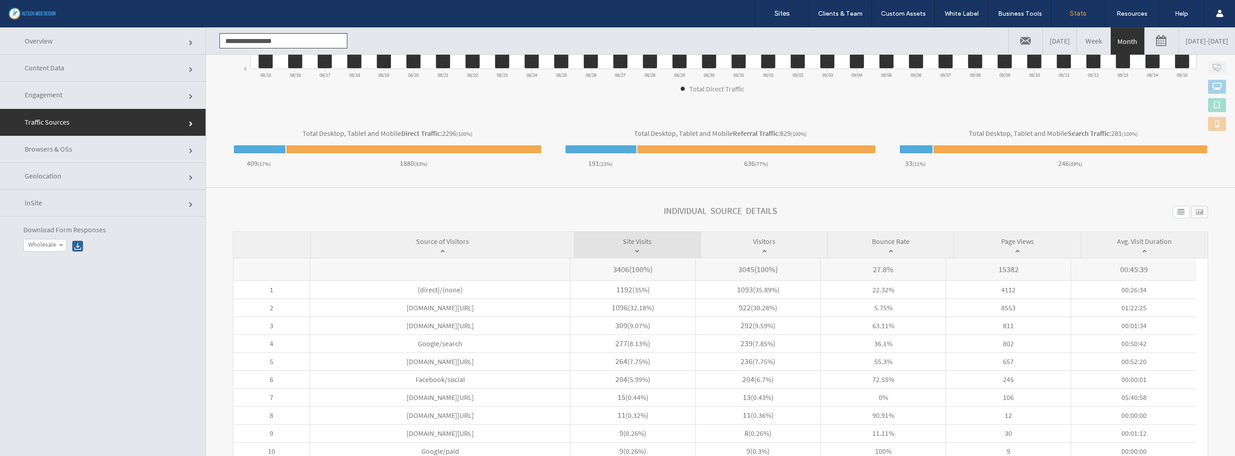
scroll to position [273, 0]
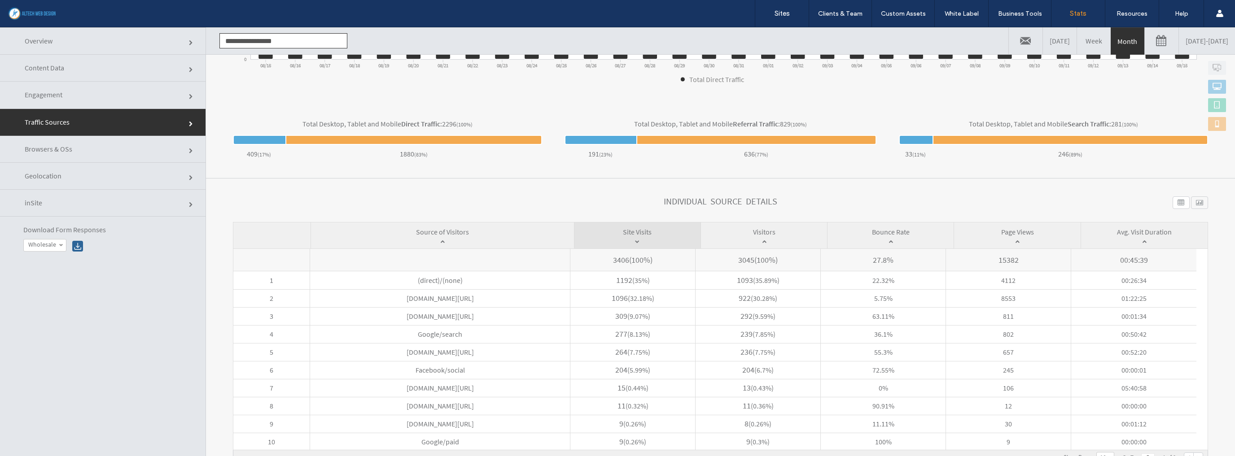
click at [52, 96] on span "Engagement" at bounding box center [44, 94] width 38 height 9
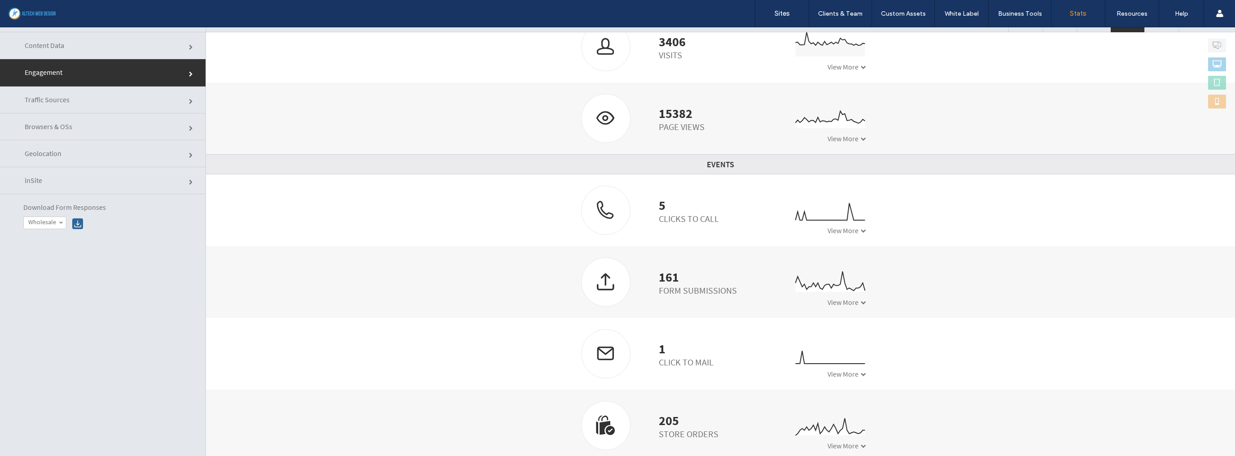
scroll to position [45, 0]
